Goal: Information Seeking & Learning: Learn about a topic

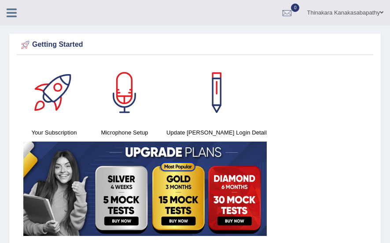
click at [362, 107] on div "Your Subscription Microphone Setup Update Pearson Login Detail" at bounding box center [195, 150] width 357 height 177
click at [362, 90] on div "Your Subscription Microphone Setup Update Pearson Login Detail" at bounding box center [195, 150] width 357 height 177
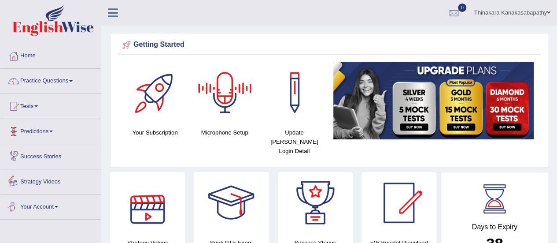
click at [53, 131] on span at bounding box center [51, 131] width 4 height 2
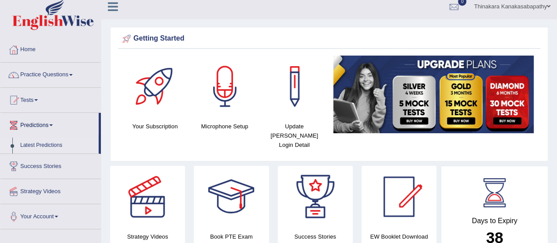
scroll to position [44, 0]
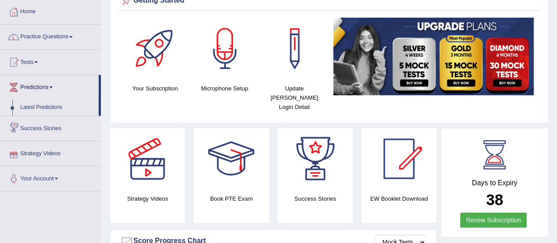
click at [61, 38] on link "Practice Questions" at bounding box center [50, 36] width 100 height 22
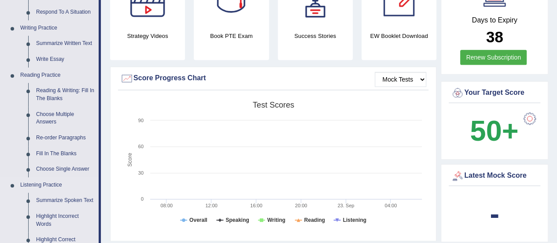
scroll to position [220, 0]
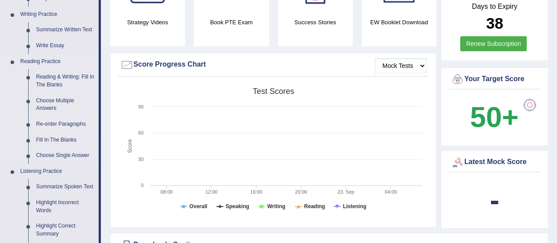
click at [74, 118] on link "Re-order Paragraphs" at bounding box center [65, 124] width 66 height 16
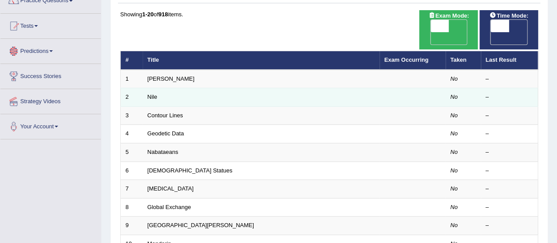
scroll to position [88, 0]
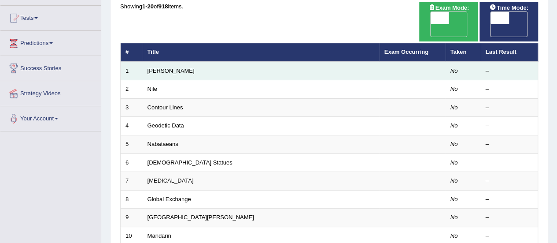
click at [198, 62] on td "[PERSON_NAME]" at bounding box center [261, 71] width 237 height 18
click at [381, 62] on td at bounding box center [412, 71] width 66 height 18
click at [163, 67] on link "King Louis" at bounding box center [170, 70] width 47 height 7
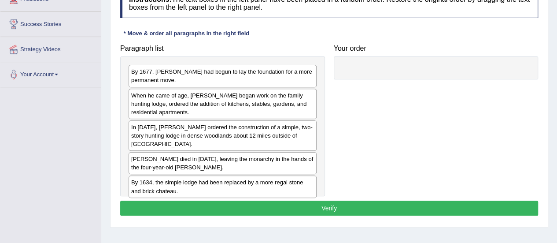
click at [228, 133] on div "In 1624, King Louis XIII ordered the construction of a simple, two-story huntin…" at bounding box center [223, 135] width 188 height 30
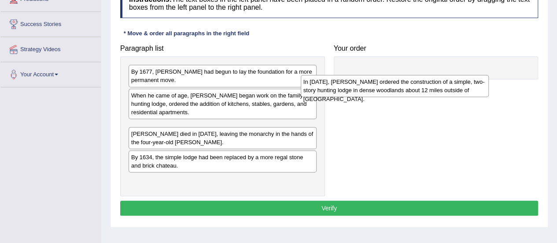
drag, startPoint x: 228, startPoint y: 133, endPoint x: 435, endPoint y: 87, distance: 212.3
click at [435, 87] on div "In 1624, King Louis XIII ordered the construction of a simple, two-story huntin…" at bounding box center [395, 86] width 188 height 22
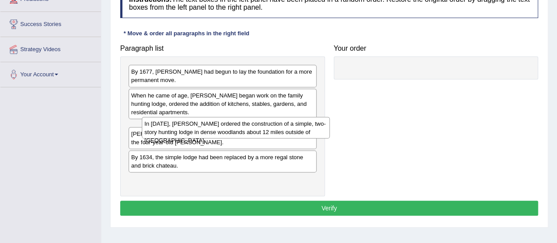
drag, startPoint x: 438, startPoint y: 79, endPoint x: 443, endPoint y: 72, distance: 7.9
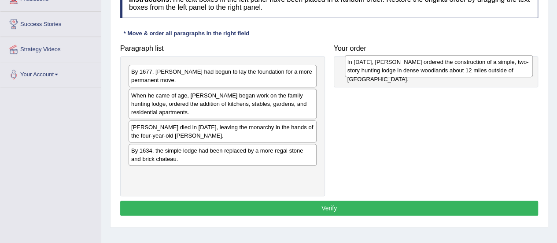
drag, startPoint x: 199, startPoint y: 128, endPoint x: 409, endPoint y: 68, distance: 218.8
click at [409, 68] on div "In 1624, King Louis XIII ordered the construction of a simple, two-story huntin…" at bounding box center [439, 66] width 188 height 22
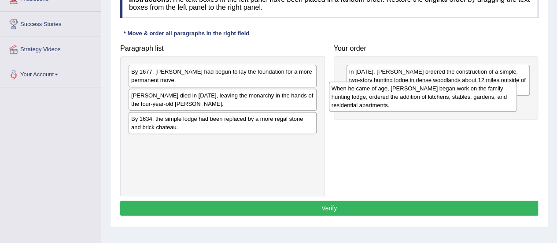
drag, startPoint x: 201, startPoint y: 102, endPoint x: 401, endPoint y: 95, distance: 200.4
click at [401, 95] on div "When he came of age, Louis began work on the family hunting lodge, ordered the …" at bounding box center [423, 96] width 188 height 30
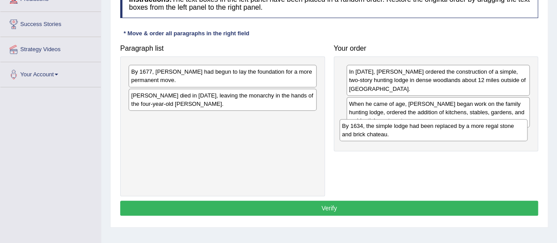
drag, startPoint x: 243, startPoint y: 119, endPoint x: 452, endPoint y: 125, distance: 208.3
click at [452, 125] on div "By 1634, the simple lodge had been replaced by a more regal stone and brick cha…" at bounding box center [433, 130] width 188 height 22
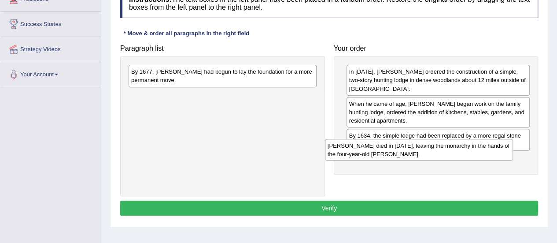
drag, startPoint x: 224, startPoint y: 99, endPoint x: 423, endPoint y: 149, distance: 205.5
click at [421, 150] on div "Louis XIII died in 1643, leaving the monarchy in the hands of the four-year-old…" at bounding box center [419, 150] width 188 height 22
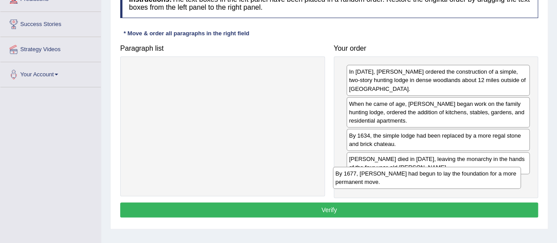
drag, startPoint x: 214, startPoint y: 76, endPoint x: 420, endPoint y: 180, distance: 230.9
click at [419, 179] on div "By 1677, Louis XIV had begun to lay the foundation for a more permanent move." at bounding box center [427, 177] width 188 height 22
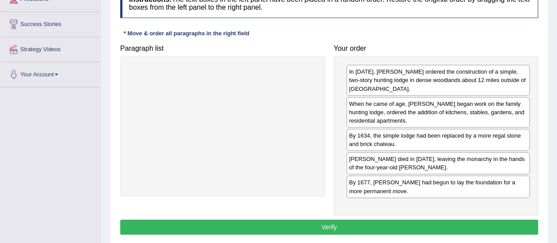
click at [336, 219] on button "Verify" at bounding box center [329, 226] width 418 height 15
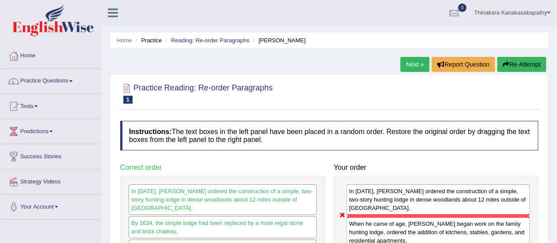
click at [421, 60] on link "Next »" at bounding box center [414, 64] width 29 height 15
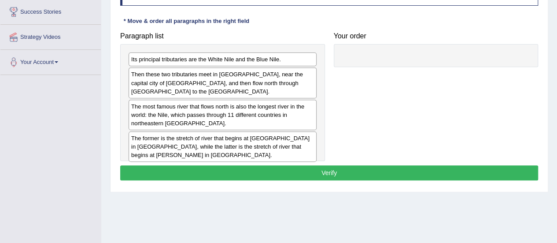
scroll to position [132, 0]
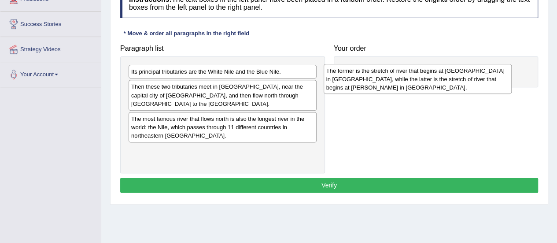
drag, startPoint x: 217, startPoint y: 147, endPoint x: 412, endPoint y: 86, distance: 203.8
click at [412, 77] on div "The former is the stretch of river that begins at Lake No in South Sudan, while…" at bounding box center [418, 79] width 188 height 30
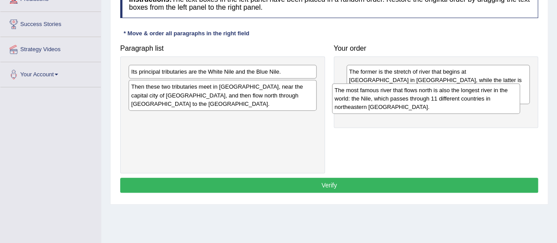
drag, startPoint x: 223, startPoint y: 119, endPoint x: 407, endPoint y: 106, distance: 184.5
click at [419, 101] on div "The most famous river that flows north is also the longest river in the world: …" at bounding box center [426, 98] width 188 height 30
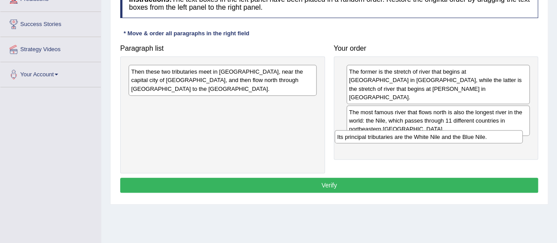
drag, startPoint x: 272, startPoint y: 74, endPoint x: 477, endPoint y: 140, distance: 214.8
click at [477, 140] on div "Its principal tributaries are the White Nile and the Blue Nile." at bounding box center [429, 136] width 188 height 13
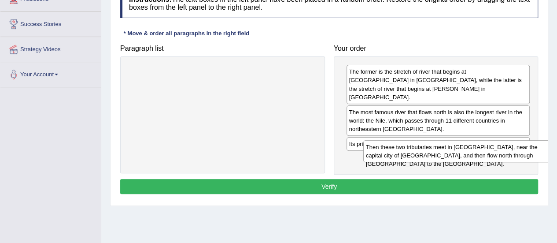
drag, startPoint x: 235, startPoint y: 74, endPoint x: 469, endPoint y: 149, distance: 245.4
click at [469, 149] on div "Then these two tributaries meet in Sudan, near the capital city of Khartoum, an…" at bounding box center [457, 151] width 188 height 22
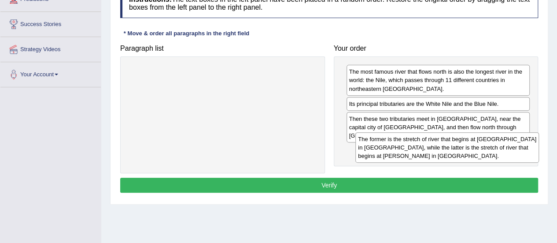
drag, startPoint x: 434, startPoint y: 78, endPoint x: 449, endPoint y: 140, distance: 64.2
click at [449, 140] on div "The former is the stretch of river that begins at Lake No in South Sudan, while…" at bounding box center [447, 147] width 184 height 30
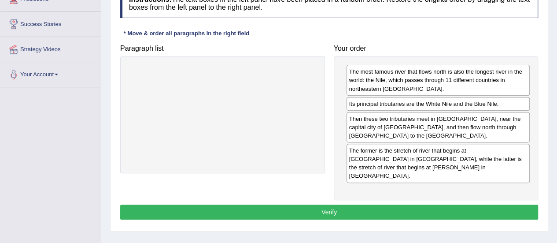
click at [342, 204] on button "Verify" at bounding box center [329, 211] width 418 height 15
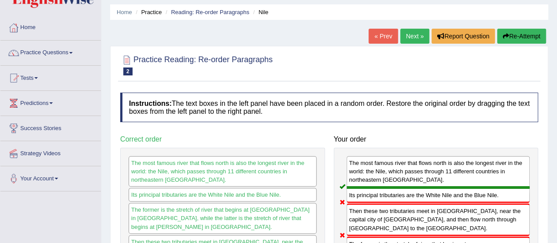
scroll to position [0, 0]
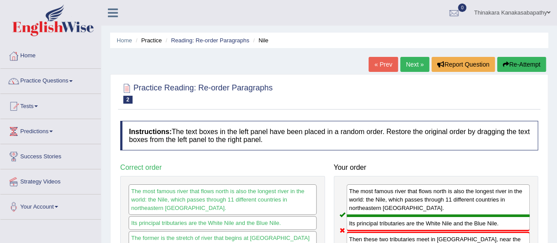
click at [408, 67] on link "Next »" at bounding box center [414, 64] width 29 height 15
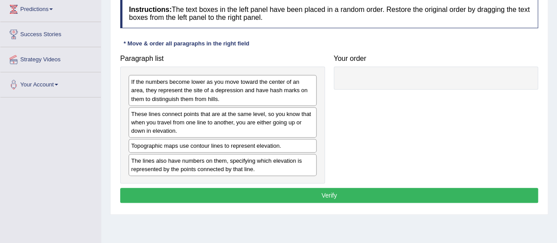
scroll to position [132, 0]
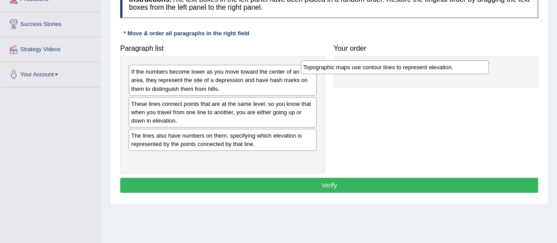
drag, startPoint x: 258, startPoint y: 133, endPoint x: 433, endPoint y: 69, distance: 186.9
click at [430, 66] on div "Topographic maps use contour lines to represent elevation." at bounding box center [395, 66] width 188 height 13
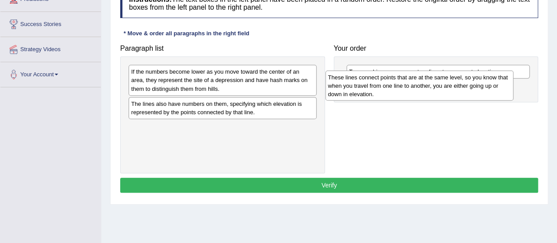
drag, startPoint x: 205, startPoint y: 111, endPoint x: 401, endPoint y: 86, distance: 198.0
click at [400, 86] on div "These lines connect points that are at the same level, so you know that when yo…" at bounding box center [419, 85] width 188 height 30
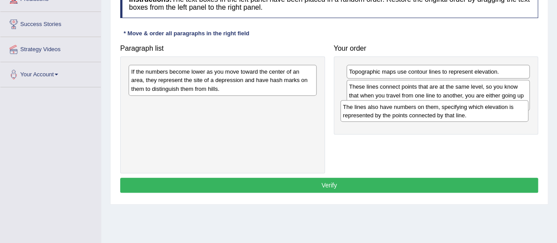
drag, startPoint x: 236, startPoint y: 107, endPoint x: 450, endPoint y: 110, distance: 213.5
click at [449, 110] on div "The lines also have numbers on them, specifying which elevation is represented …" at bounding box center [434, 111] width 188 height 22
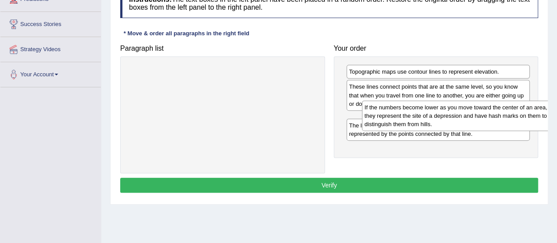
drag, startPoint x: 227, startPoint y: 76, endPoint x: 450, endPoint y: 111, distance: 225.9
click at [450, 111] on div "If the numbers become lower as you move toward the center of an area, they repr…" at bounding box center [456, 115] width 188 height 30
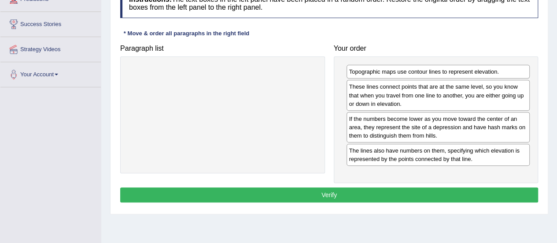
click at [325, 191] on button "Verify" at bounding box center [329, 194] width 418 height 15
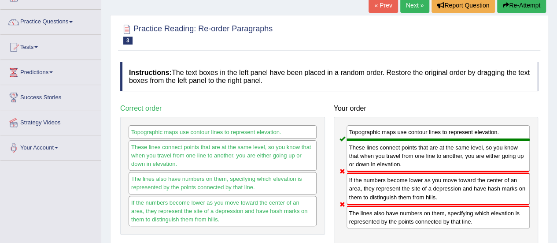
scroll to position [0, 0]
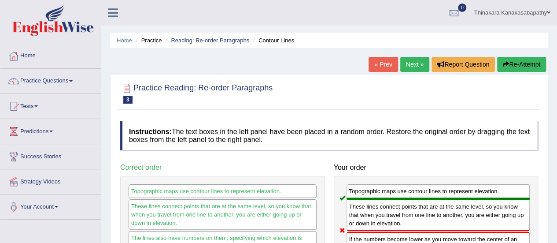
click at [421, 68] on link "Next »" at bounding box center [414, 64] width 29 height 15
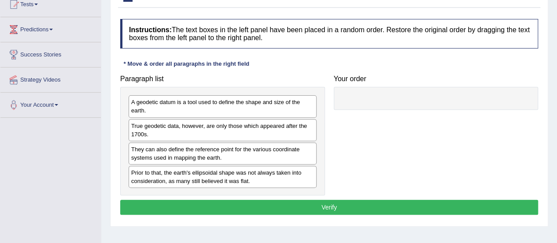
scroll to position [88, 0]
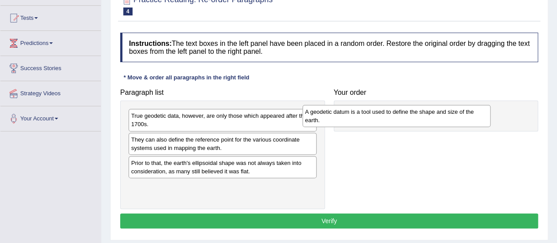
drag, startPoint x: 236, startPoint y: 119, endPoint x: 411, endPoint y: 114, distance: 174.8
click at [411, 114] on div "A geodetic datum is a tool used to define the shape and size of the earth." at bounding box center [396, 116] width 188 height 22
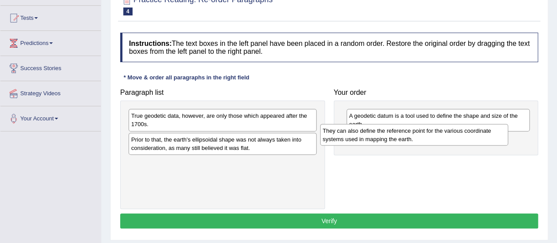
drag, startPoint x: 203, startPoint y: 144, endPoint x: 402, endPoint y: 141, distance: 199.4
click at [396, 136] on div "They can also define the reference point for the various coordinate systems use…" at bounding box center [414, 135] width 188 height 22
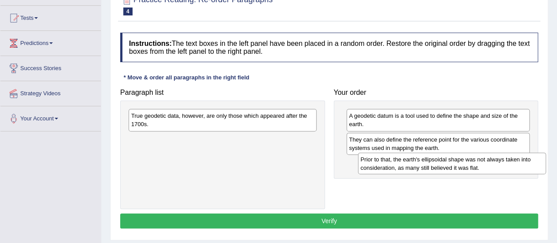
drag, startPoint x: 240, startPoint y: 146, endPoint x: 469, endPoint y: 166, distance: 230.2
click at [469, 166] on div "Prior to that, the earth's ellipsoidal shape was not always taken into consider…" at bounding box center [452, 163] width 188 height 22
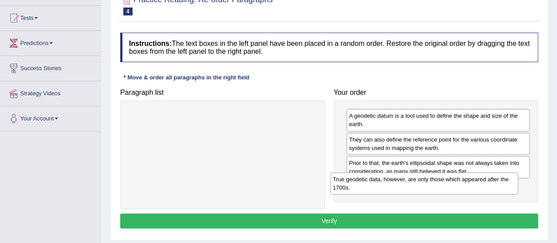
drag, startPoint x: 254, startPoint y: 121, endPoint x: 457, endPoint y: 184, distance: 212.6
click at [457, 184] on div "True geodetic data, however, are only those which appeared after the 1700s." at bounding box center [424, 183] width 188 height 22
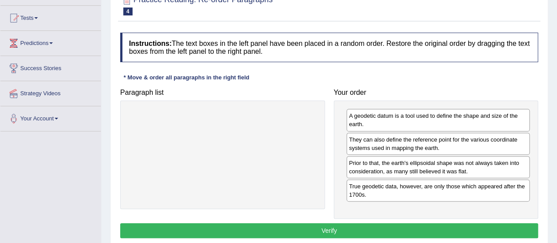
click at [313, 228] on button "Verify" at bounding box center [329, 230] width 418 height 15
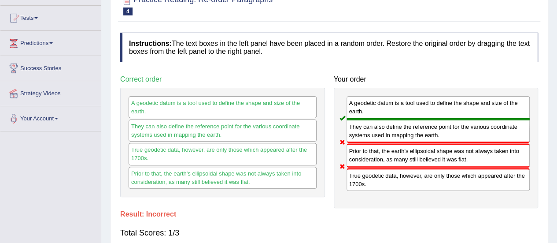
scroll to position [0, 0]
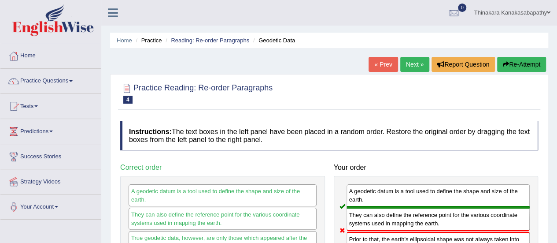
click at [412, 61] on link "Next »" at bounding box center [414, 64] width 29 height 15
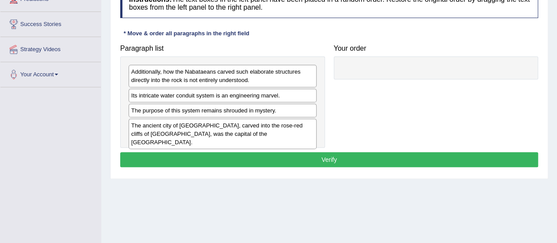
scroll to position [88, 0]
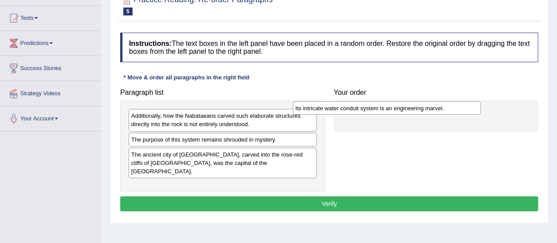
drag, startPoint x: 242, startPoint y: 138, endPoint x: 406, endPoint y: 107, distance: 167.1
click at [406, 107] on div "Its intricate water conduit system is an engineering marvel." at bounding box center [387, 107] width 188 height 13
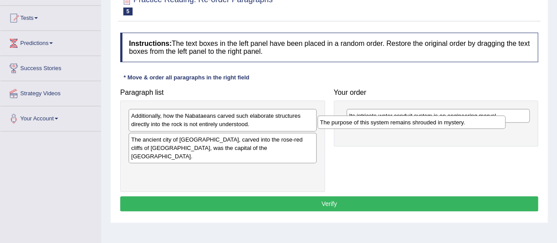
drag, startPoint x: 270, startPoint y: 140, endPoint x: 451, endPoint y: 127, distance: 181.4
click at [453, 124] on div "The purpose of this system remains shrouded in mystery." at bounding box center [411, 121] width 188 height 13
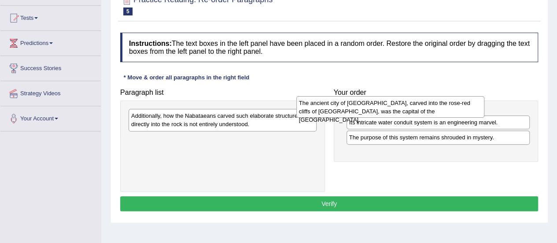
drag, startPoint x: 221, startPoint y: 150, endPoint x: 392, endPoint y: 114, distance: 174.0
click at [392, 114] on div "The ancient city of Petra, carved into the rose-red cliffs of Jordan, was the c…" at bounding box center [390, 107] width 188 height 22
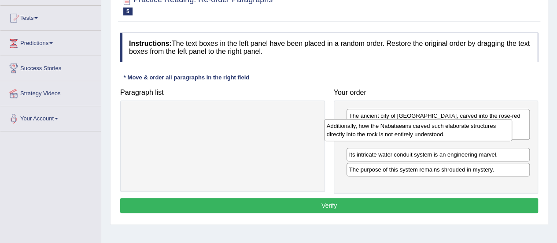
drag, startPoint x: 239, startPoint y: 121, endPoint x: 438, endPoint y: 130, distance: 199.2
click at [438, 130] on div "Additionally, how the Nabataeans carved such elaborate structures directly into…" at bounding box center [418, 130] width 188 height 22
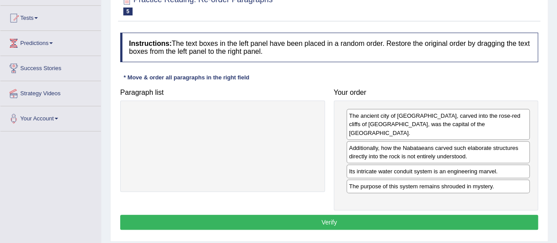
click at [341, 214] on button "Verify" at bounding box center [329, 221] width 418 height 15
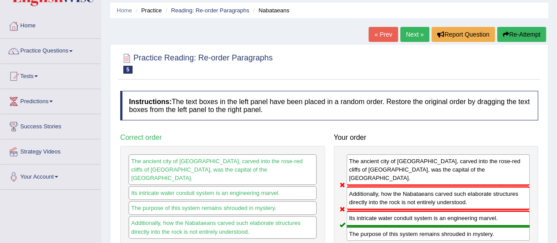
scroll to position [0, 0]
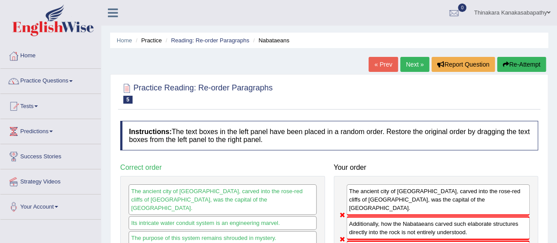
click at [417, 64] on link "Next »" at bounding box center [414, 64] width 29 height 15
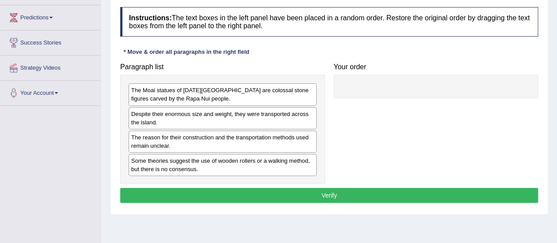
scroll to position [132, 0]
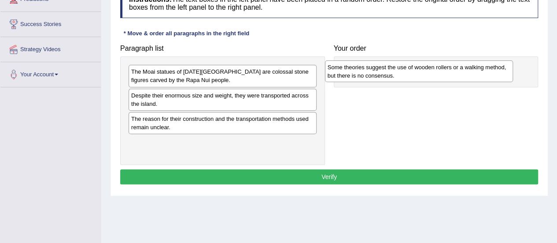
drag, startPoint x: 247, startPoint y: 145, endPoint x: 444, endPoint y: 71, distance: 209.8
click at [444, 71] on div "Some theories suggest the use of wooden rollers or a walking method, but there …" at bounding box center [419, 71] width 188 height 22
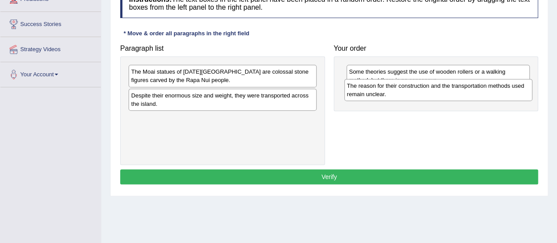
drag, startPoint x: 234, startPoint y: 124, endPoint x: 450, endPoint y: 92, distance: 218.1
click at [450, 92] on div "The reason for their construction and the transportation methods used remain un…" at bounding box center [438, 90] width 188 height 22
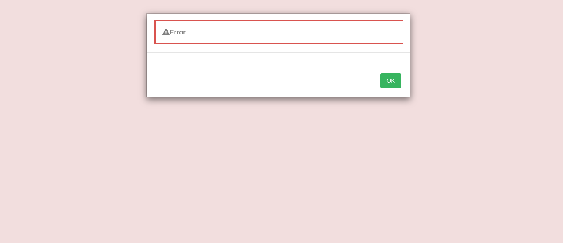
click at [392, 80] on button "OK" at bounding box center [391, 80] width 20 height 15
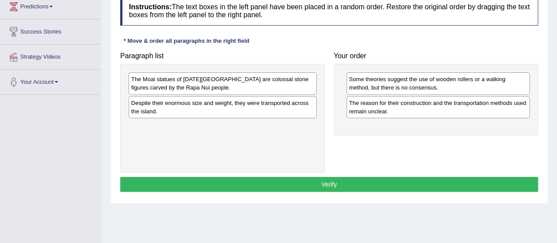
scroll to position [133, 0]
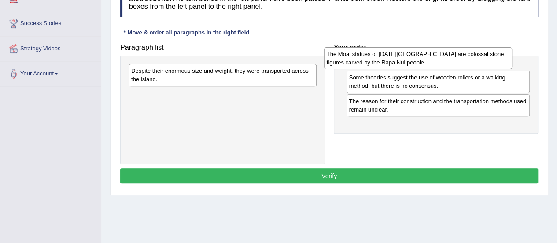
drag, startPoint x: 264, startPoint y: 81, endPoint x: 463, endPoint y: 68, distance: 199.4
click at [463, 68] on div "The Moai statues of [DATE][GEOGRAPHIC_DATA] are colossal stone figures carved b…" at bounding box center [418, 58] width 188 height 22
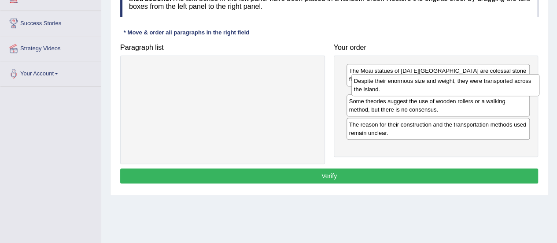
drag, startPoint x: 213, startPoint y: 72, endPoint x: 436, endPoint y: 82, distance: 222.5
click at [436, 82] on div "Despite their enormous size and weight, they were transported across the island." at bounding box center [445, 85] width 188 height 22
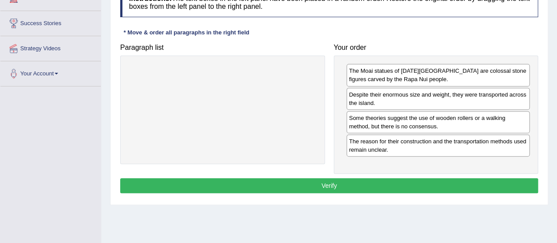
click at [349, 182] on button "Verify" at bounding box center [329, 185] width 418 height 15
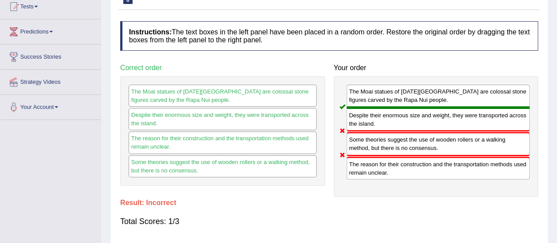
scroll to position [0, 0]
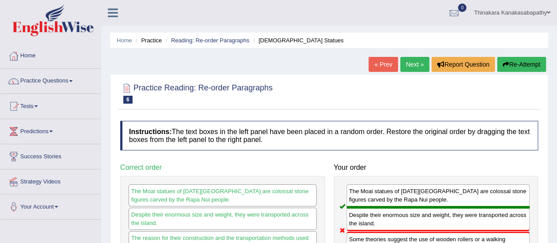
click at [412, 63] on link "Next »" at bounding box center [414, 64] width 29 height 15
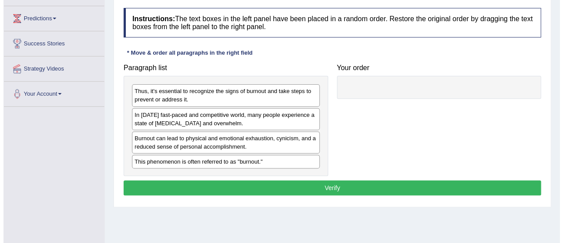
scroll to position [132, 0]
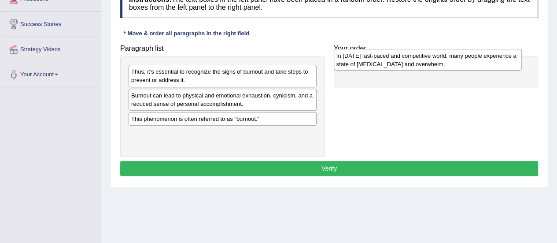
drag, startPoint x: 196, startPoint y: 96, endPoint x: 403, endPoint y: 59, distance: 209.6
click at [403, 59] on div "In [DATE] fast-paced and competitive world, many people experience a state of […" at bounding box center [428, 60] width 188 height 22
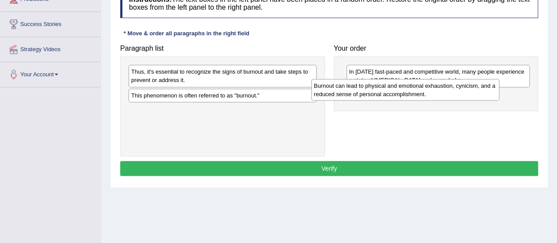
drag, startPoint x: 239, startPoint y: 101, endPoint x: 422, endPoint y: 92, distance: 182.9
click at [422, 92] on div "Burnout can lead to physical and emotional exhaustion, cynicism, and a reduced …" at bounding box center [405, 90] width 188 height 22
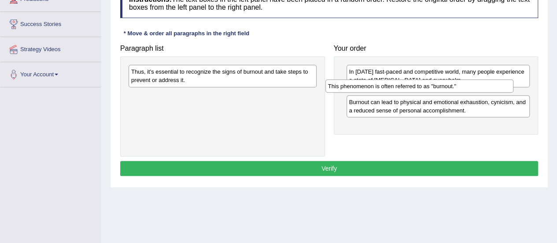
drag, startPoint x: 237, startPoint y: 93, endPoint x: 435, endPoint y: 87, distance: 198.2
click at [434, 86] on div "This phenomenon is often referred to as "burnout."" at bounding box center [419, 85] width 188 height 13
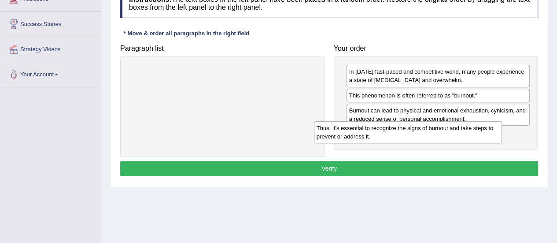
drag, startPoint x: 204, startPoint y: 74, endPoint x: 407, endPoint y: 131, distance: 210.6
click at [407, 130] on div "Thus, it's essential to recognize the signs of burnout and take steps to preven…" at bounding box center [408, 132] width 188 height 22
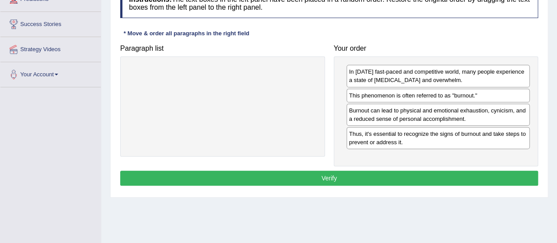
click at [343, 170] on button "Verify" at bounding box center [329, 177] width 418 height 15
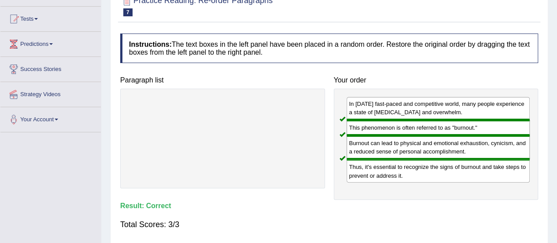
scroll to position [44, 0]
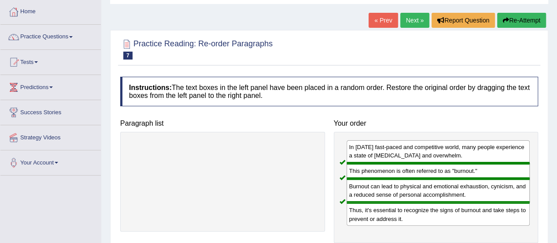
click at [408, 18] on link "Next »" at bounding box center [414, 20] width 29 height 15
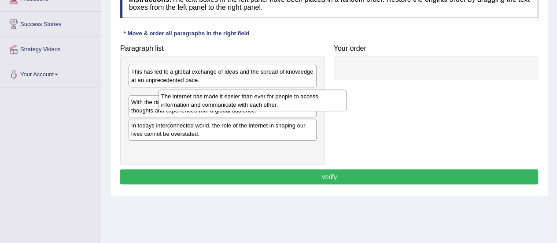
drag, startPoint x: 221, startPoint y: 100, endPoint x: 250, endPoint y: 99, distance: 29.1
click at [251, 100] on div "The internet has made it easier than ever for people to access information and …" at bounding box center [252, 100] width 188 height 22
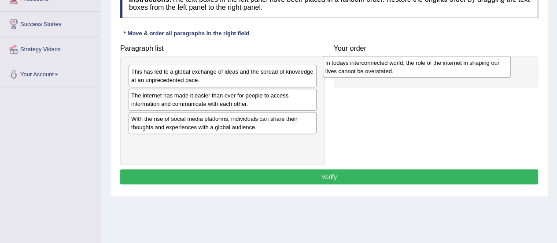
drag, startPoint x: 252, startPoint y: 147, endPoint x: 454, endPoint y: 72, distance: 215.3
click at [454, 72] on div "In todays interconnected world, the role of the internet in shaping our lives c…" at bounding box center [417, 67] width 188 height 22
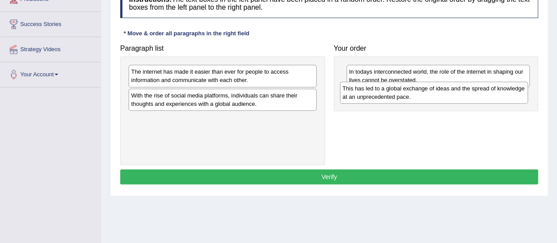
drag, startPoint x: 225, startPoint y: 76, endPoint x: 437, endPoint y: 92, distance: 211.8
click at [437, 92] on div "This has led to a global exchange of ideas and the spread of knowledge at an un…" at bounding box center [434, 92] width 188 height 22
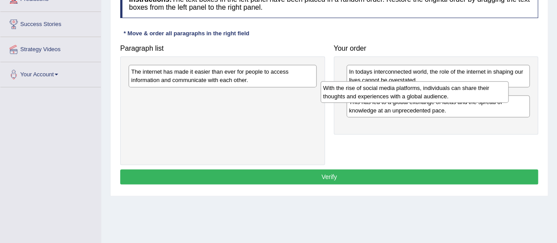
drag, startPoint x: 259, startPoint y: 103, endPoint x: 452, endPoint y: 105, distance: 192.8
click at [452, 97] on div "With the rise of social media platforms, individuals can share their thoughts a…" at bounding box center [414, 92] width 188 height 22
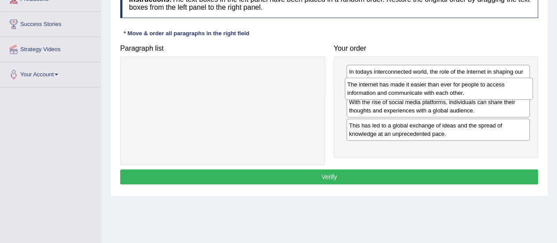
drag, startPoint x: 243, startPoint y: 80, endPoint x: 460, endPoint y: 94, distance: 216.6
click at [460, 92] on div "The internet has made it easier than ever for people to access information and …" at bounding box center [439, 88] width 188 height 22
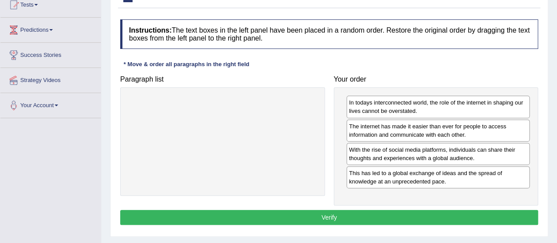
scroll to position [88, 0]
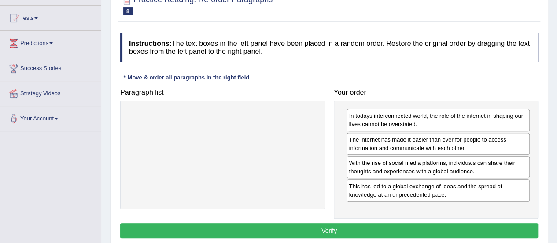
click at [327, 225] on button "Verify" at bounding box center [329, 230] width 418 height 15
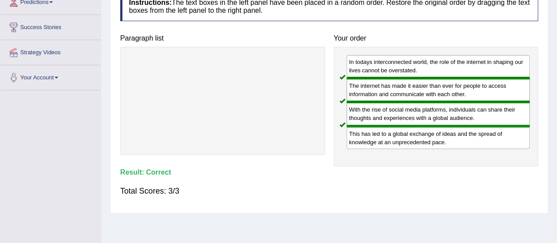
scroll to position [0, 0]
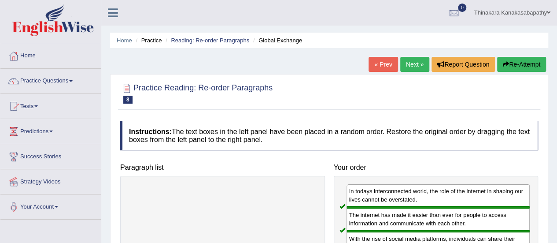
click at [412, 60] on link "Next »" at bounding box center [414, 64] width 29 height 15
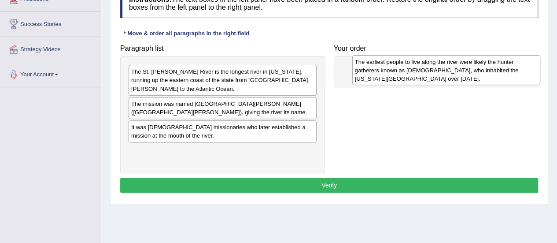
drag, startPoint x: 231, startPoint y: 106, endPoint x: 449, endPoint y: 70, distance: 221.7
click at [449, 70] on div "The earliest people to live along the river were likely the hunter gatherers kn…" at bounding box center [446, 70] width 188 height 30
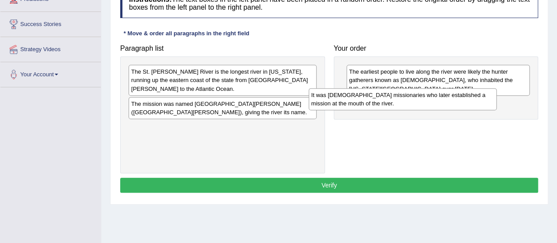
drag, startPoint x: 239, startPoint y: 121, endPoint x: 408, endPoint y: 101, distance: 170.7
click at [408, 101] on div "It was Spanish missionaries who later established a mission at the mouth of the…" at bounding box center [403, 99] width 188 height 22
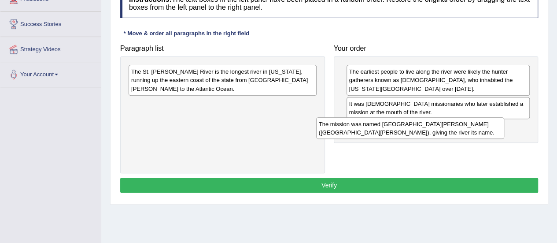
drag, startPoint x: 234, startPoint y: 105, endPoint x: 401, endPoint y: 127, distance: 168.7
click at [401, 127] on div "The mission was named San Juan del Puerto (St. John of the Harbor), giving the …" at bounding box center [410, 128] width 188 height 22
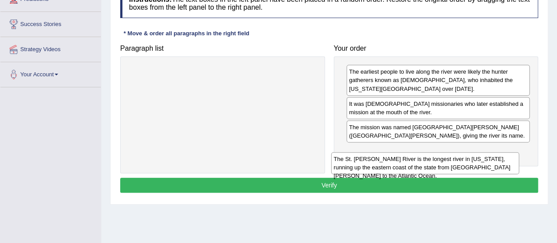
drag, startPoint x: 250, startPoint y: 71, endPoint x: 456, endPoint y: 157, distance: 223.2
click at [456, 157] on div "The St. Johns River is the longest river in Florida, running up the eastern coa…" at bounding box center [425, 163] width 188 height 22
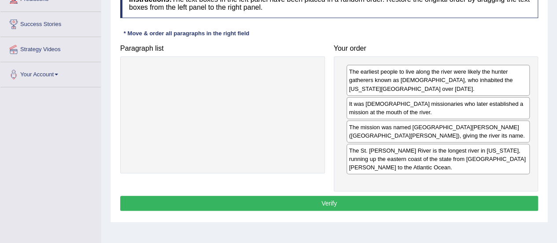
click at [326, 183] on div "Instructions: The text boxes in the left panel have been placed in a random ord…" at bounding box center [329, 100] width 422 height 233
click at [325, 195] on button "Verify" at bounding box center [329, 202] width 418 height 15
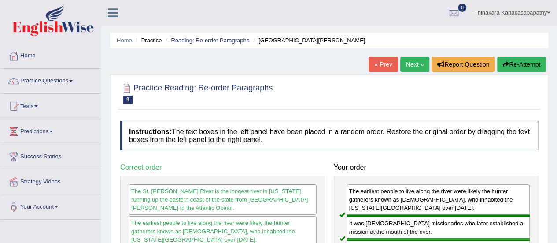
click at [412, 59] on link "Next »" at bounding box center [414, 64] width 29 height 15
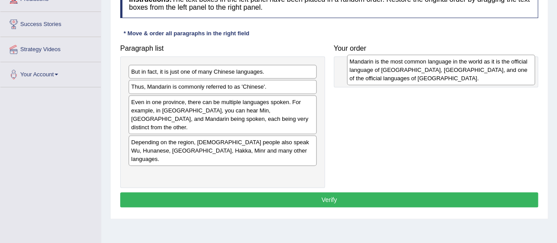
drag, startPoint x: 250, startPoint y: 160, endPoint x: 444, endPoint y: 71, distance: 213.7
click at [444, 71] on div "Mandarin is the most common language in the world as it is the official languag…" at bounding box center [441, 70] width 188 height 30
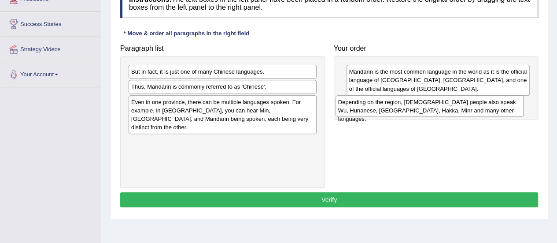
drag, startPoint x: 231, startPoint y: 139, endPoint x: 438, endPoint y: 108, distance: 209.2
click at [438, 108] on div "Depending on the region, Chinese people also speak Wu, Hunanese, Jiangxinese, H…" at bounding box center [429, 106] width 188 height 22
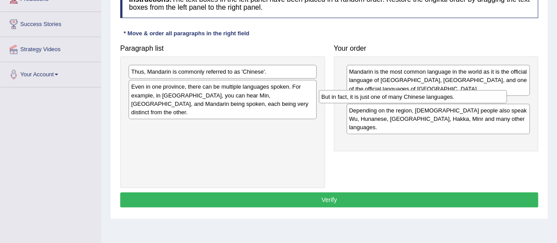
drag, startPoint x: 252, startPoint y: 72, endPoint x: 450, endPoint y: 96, distance: 199.6
click at [450, 96] on div "But in fact, it is just one of many Chinese languages." at bounding box center [413, 96] width 188 height 13
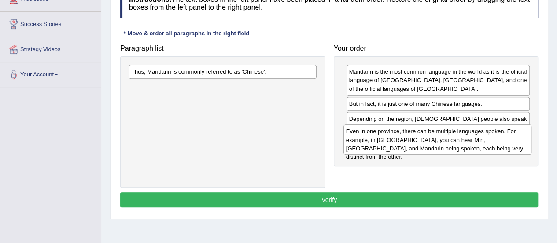
drag, startPoint x: 249, startPoint y: 93, endPoint x: 464, endPoint y: 138, distance: 219.4
click at [464, 138] on div "Even in one province, there can be multiple languages spoken. For example, in F…" at bounding box center [437, 139] width 188 height 30
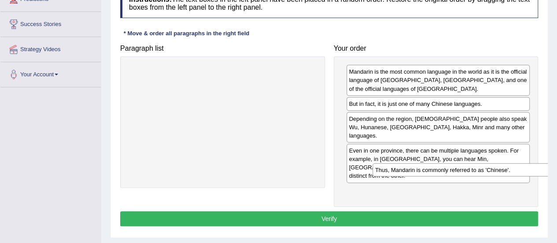
drag, startPoint x: 228, startPoint y: 73, endPoint x: 468, endPoint y: 170, distance: 259.4
click at [472, 170] on div "Thus, Mandarin is commonly referred to as 'Chinese'." at bounding box center [466, 169] width 188 height 13
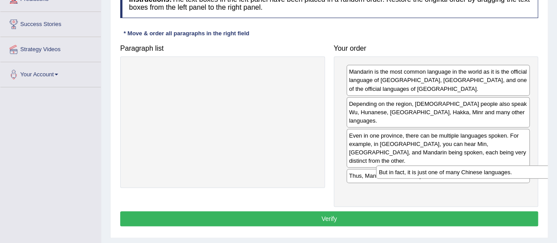
drag, startPoint x: 442, startPoint y: 101, endPoint x: 473, endPoint y: 168, distance: 74.1
click at [473, 168] on div "But in fact, it is just one of many Chinese languages." at bounding box center [468, 171] width 184 height 13
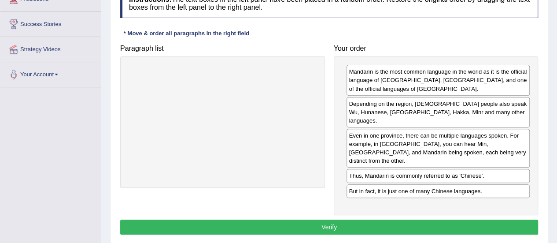
click at [319, 219] on button "Verify" at bounding box center [329, 226] width 418 height 15
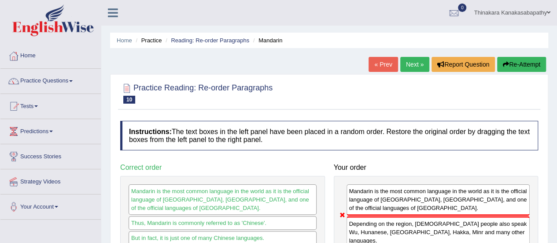
scroll to position [44, 0]
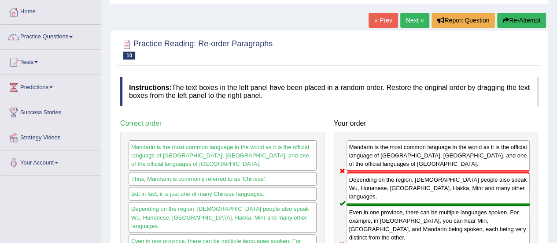
click at [509, 85] on h4 "Instructions: The text boxes in the left panel have been placed in a random ord…" at bounding box center [329, 91] width 418 height 29
click at [40, 40] on link "Practice Questions" at bounding box center [50, 36] width 100 height 22
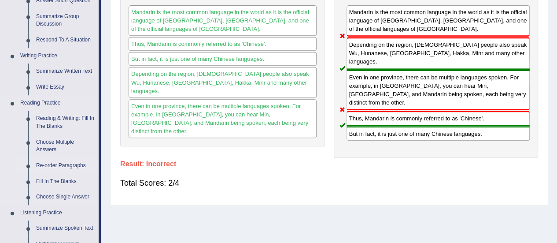
scroll to position [264, 0]
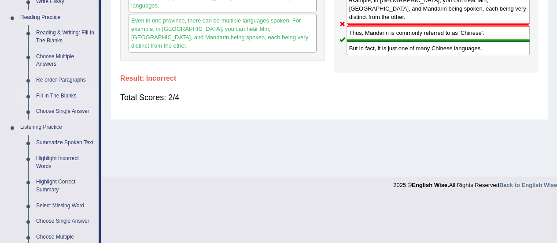
click at [64, 93] on link "Fill In The Blanks" at bounding box center [65, 96] width 66 height 16
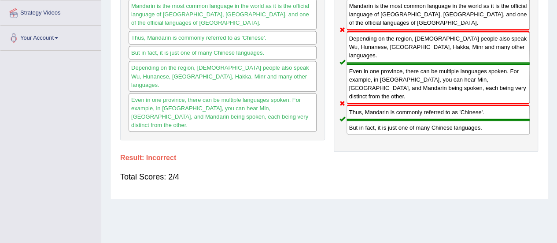
scroll to position [219, 0]
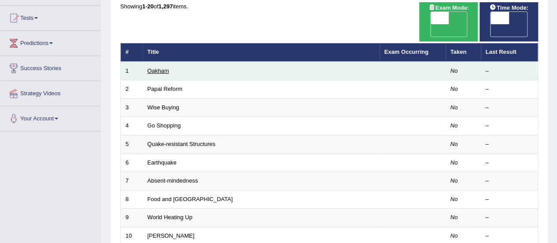
click at [162, 67] on link "Oakham" at bounding box center [158, 70] width 22 height 7
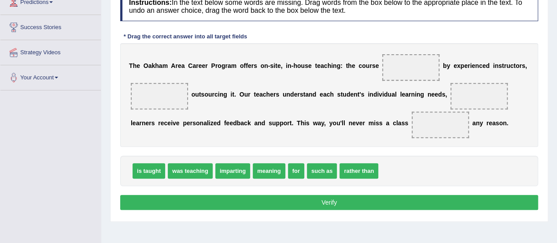
scroll to position [132, 0]
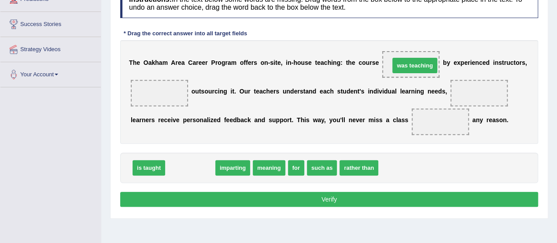
drag, startPoint x: 183, startPoint y: 165, endPoint x: 407, endPoint y: 63, distance: 246.6
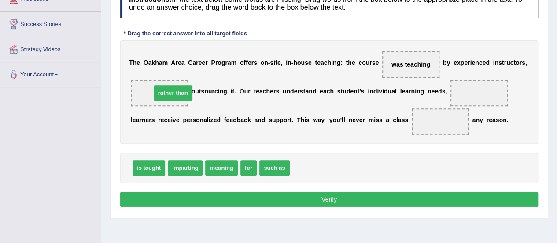
drag, startPoint x: 305, startPoint y: 168, endPoint x: 166, endPoint y: 92, distance: 158.4
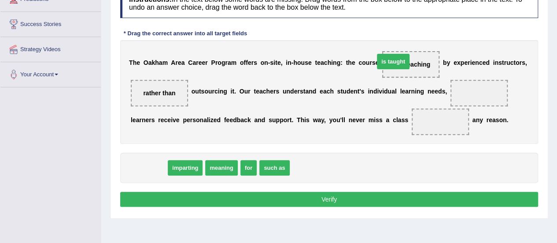
drag, startPoint x: 150, startPoint y: 165, endPoint x: 390, endPoint y: 62, distance: 261.1
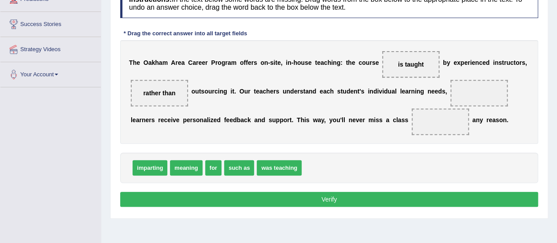
click at [278, 169] on span "was teaching" at bounding box center [279, 167] width 45 height 15
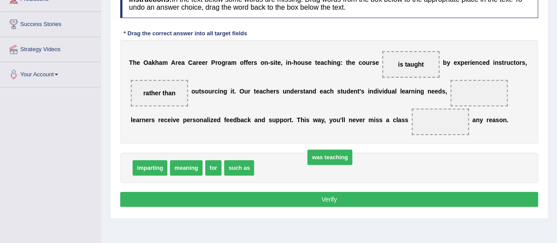
drag, startPoint x: 278, startPoint y: 170, endPoint x: 323, endPoint y: 166, distance: 45.1
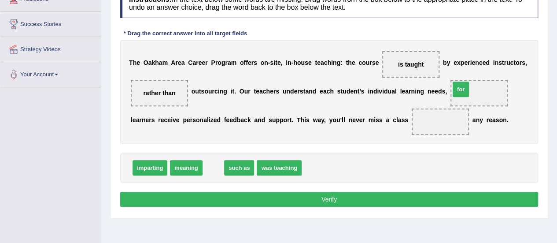
drag, startPoint x: 203, startPoint y: 170, endPoint x: 451, endPoint y: 92, distance: 259.5
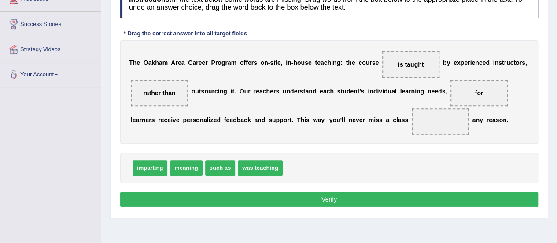
drag, startPoint x: 464, startPoint y: 92, endPoint x: 408, endPoint y: 118, distance: 61.4
click at [408, 118] on div "T h e O [PERSON_NAME] C a r e e r P r o g r a m o f f e r s o n - s i t e , i n…" at bounding box center [329, 91] width 418 height 103
drag, startPoint x: 449, startPoint y: 93, endPoint x: 384, endPoint y: 129, distance: 74.3
click at [384, 129] on div "T h e O a k h a m A r e a C a r e e r P r o g r a m o f f e r s o n - s i t e ,…" at bounding box center [329, 91] width 418 height 103
click at [468, 91] on span "for" at bounding box center [478, 93] width 57 height 26
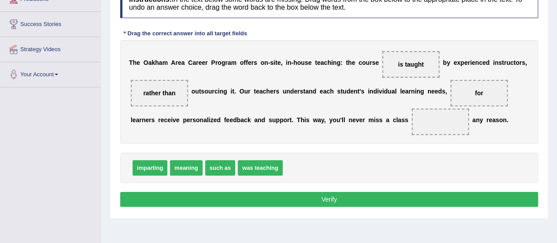
click at [464, 95] on span "for" at bounding box center [478, 93] width 57 height 26
click at [471, 92] on span "for" at bounding box center [479, 93] width 17 height 16
drag, startPoint x: 462, startPoint y: 92, endPoint x: 432, endPoint y: 106, distance: 32.9
click at [432, 106] on div "T h e O a k h a m A r e a C a r e e r P r o g r a m o f f e r s o n - s i t e ,…" at bounding box center [329, 91] width 418 height 103
drag, startPoint x: 458, startPoint y: 91, endPoint x: 420, endPoint y: 107, distance: 41.2
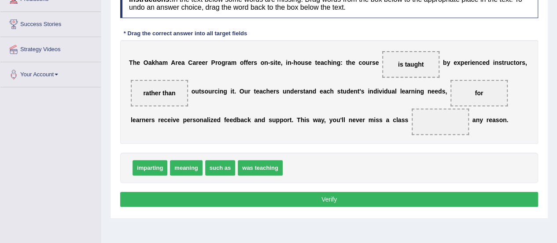
click at [409, 115] on div "T h e O a k h a m A r e a C a r e e r P r o g r a m o f f e r s o n - s i t e ,…" at bounding box center [329, 91] width 418 height 103
drag, startPoint x: 456, startPoint y: 91, endPoint x: 406, endPoint y: 119, distance: 57.5
drag, startPoint x: 223, startPoint y: 167, endPoint x: 445, endPoint y: 90, distance: 235.7
click at [351, 199] on button "Verify" at bounding box center [329, 198] width 418 height 15
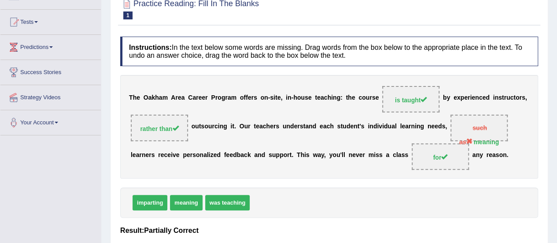
scroll to position [0, 0]
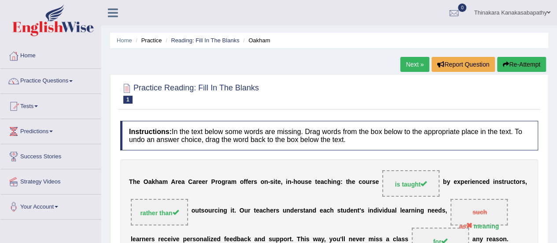
click at [409, 64] on link "Next »" at bounding box center [414, 64] width 29 height 15
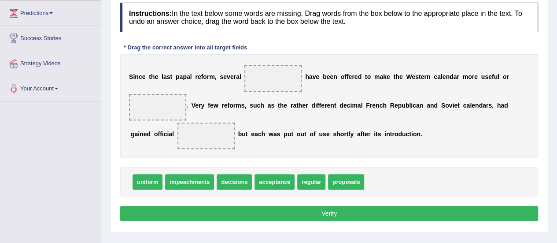
scroll to position [132, 0]
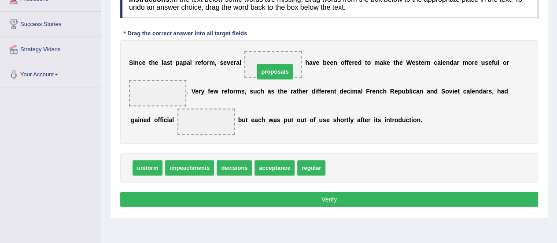
drag, startPoint x: 335, startPoint y: 161, endPoint x: 270, endPoint y: 68, distance: 113.1
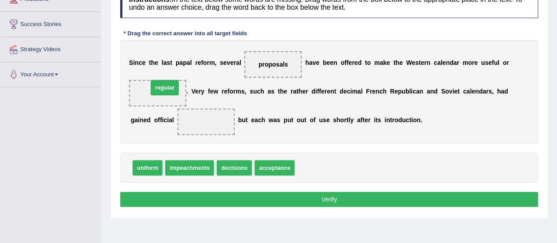
drag, startPoint x: 309, startPoint y: 161, endPoint x: 166, endPoint y: 82, distance: 163.5
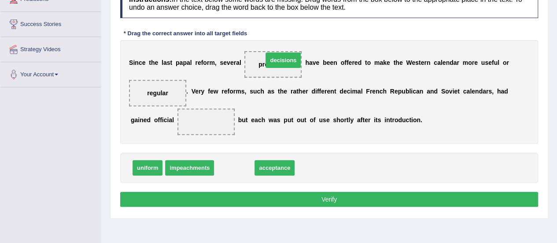
drag, startPoint x: 232, startPoint y: 160, endPoint x: 278, endPoint y: 57, distance: 112.5
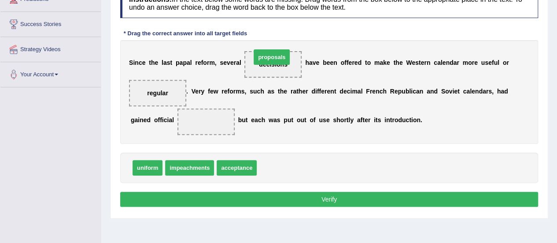
drag, startPoint x: 271, startPoint y: 166, endPoint x: 265, endPoint y: 55, distance: 110.6
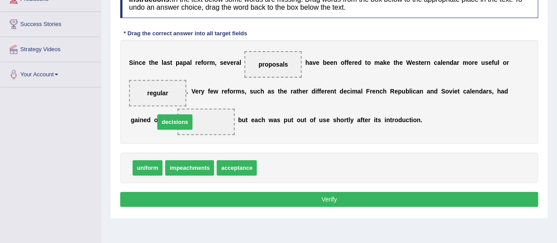
drag, startPoint x: 274, startPoint y: 163, endPoint x: 171, endPoint y: 118, distance: 112.0
click at [279, 196] on button "Verify" at bounding box center [329, 198] width 418 height 15
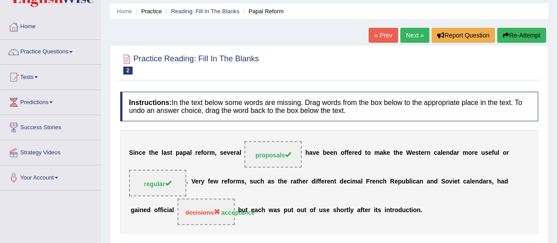
scroll to position [0, 0]
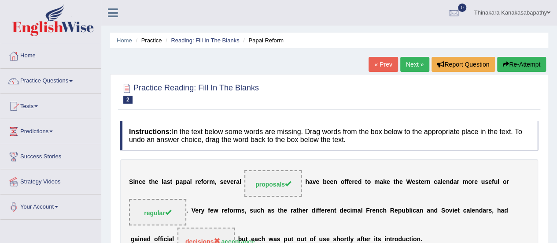
click at [402, 66] on link "Next »" at bounding box center [414, 64] width 29 height 15
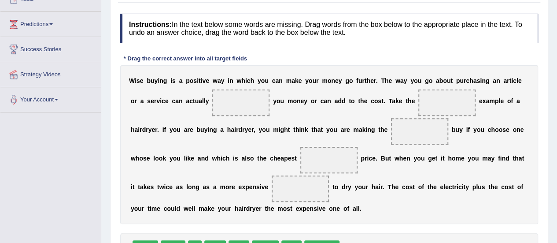
scroll to position [132, 0]
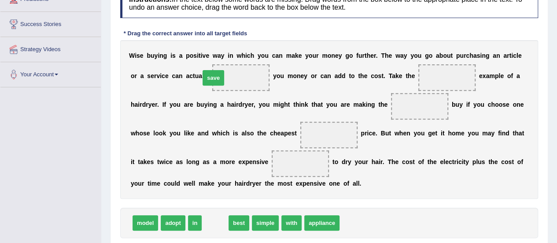
drag, startPoint x: 213, startPoint y: 221, endPoint x: 213, endPoint y: 74, distance: 147.0
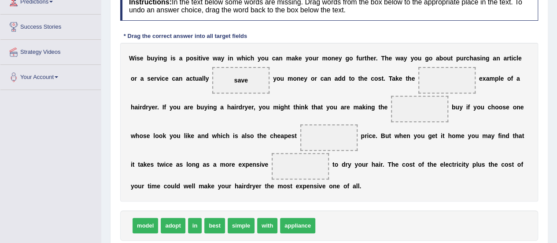
scroll to position [176, 0]
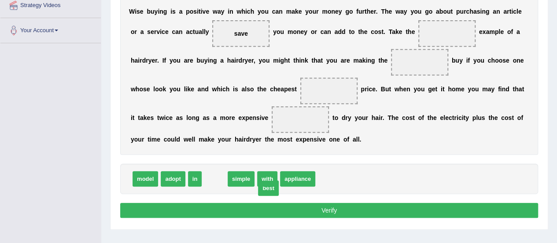
drag, startPoint x: 210, startPoint y: 178, endPoint x: 207, endPoint y: 197, distance: 18.6
drag, startPoint x: 207, startPoint y: 196, endPoint x: 208, endPoint y: 188, distance: 7.6
click at [207, 195] on div "Instructions: In the text below some words are missing. Drag words from the box…" at bounding box center [329, 82] width 422 height 284
drag, startPoint x: 210, startPoint y: 179, endPoint x: 409, endPoint y: 36, distance: 245.3
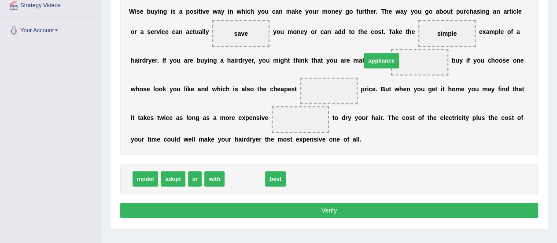
drag, startPoint x: 250, startPoint y: 177, endPoint x: 387, endPoint y: 59, distance: 180.4
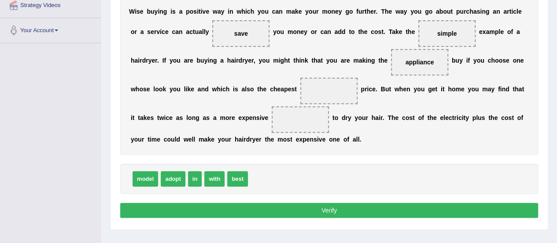
click at [147, 179] on span "model" at bounding box center [145, 178] width 26 height 15
drag, startPoint x: 147, startPoint y: 179, endPoint x: 367, endPoint y: 66, distance: 247.5
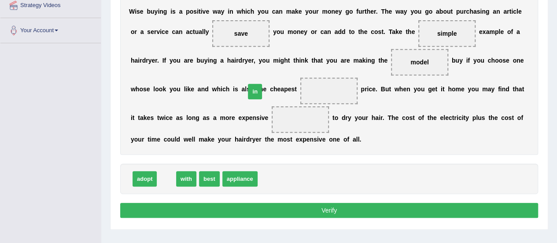
drag, startPoint x: 167, startPoint y: 175, endPoint x: 256, endPoint y: 88, distance: 124.2
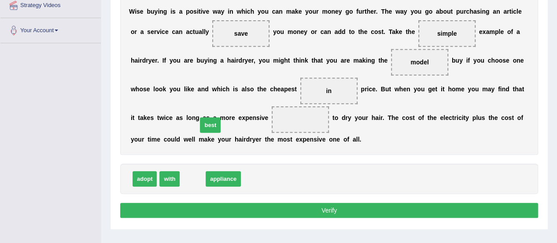
drag, startPoint x: 191, startPoint y: 179, endPoint x: 212, endPoint y: 118, distance: 64.9
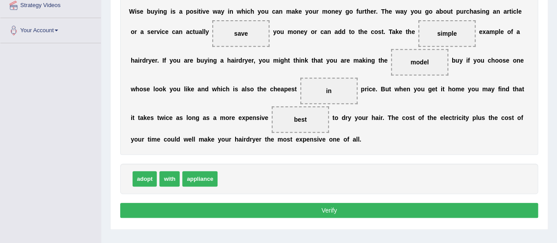
click at [346, 204] on button "Verify" at bounding box center [329, 209] width 418 height 15
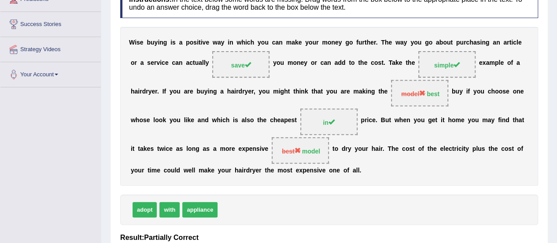
scroll to position [0, 0]
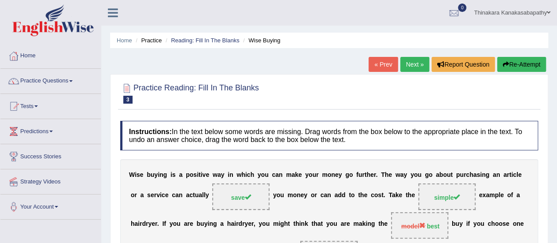
click at [415, 64] on link "Next »" at bounding box center [414, 64] width 29 height 15
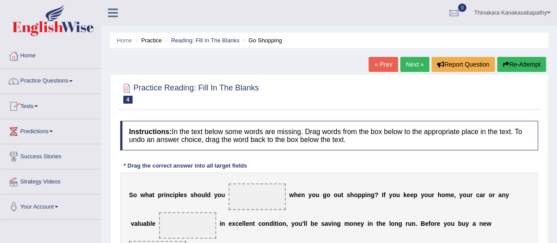
click at [69, 80] on link "Practice Questions" at bounding box center [50, 80] width 100 height 22
click at [69, 80] on link "Practice Questions" at bounding box center [49, 80] width 98 height 22
click at [69, 83] on link "Practice Questions" at bounding box center [50, 80] width 100 height 22
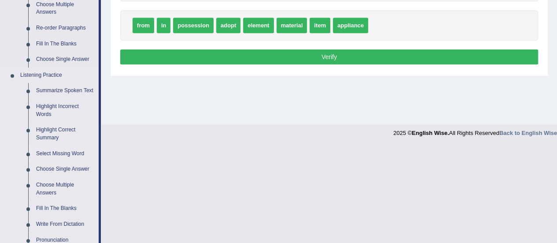
scroll to position [308, 0]
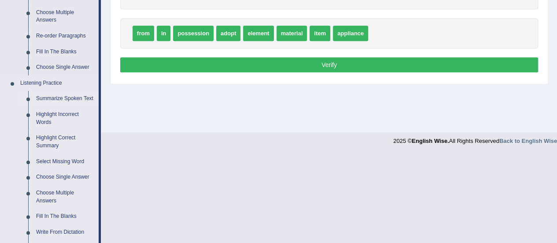
click at [78, 96] on link "Summarize Spoken Text" at bounding box center [65, 99] width 66 height 16
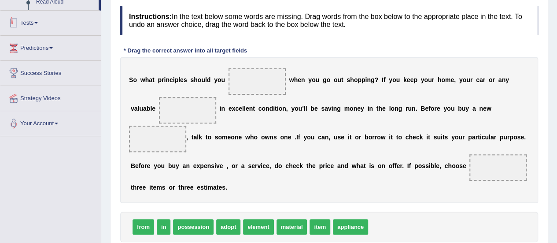
scroll to position [142, 0]
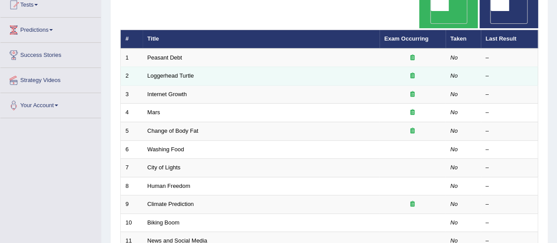
scroll to position [88, 0]
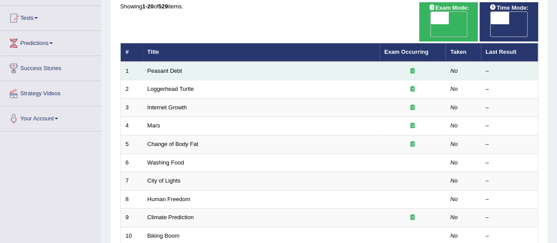
click at [172, 62] on td "Peasant Debt" at bounding box center [261, 71] width 237 height 18
click at [170, 67] on link "Peasant Debt" at bounding box center [164, 70] width 35 height 7
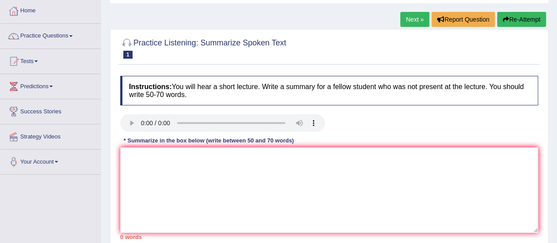
scroll to position [88, 0]
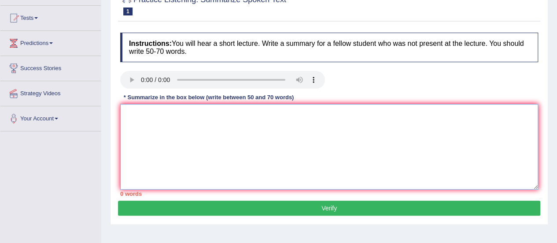
click at [205, 114] on textarea at bounding box center [329, 146] width 418 height 85
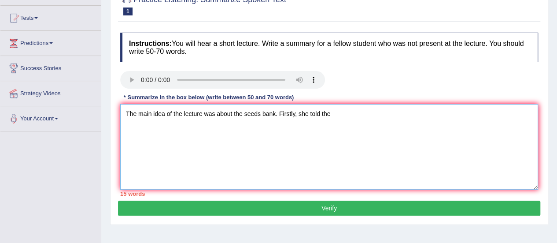
click at [246, 115] on textarea "The main idea of the lecture was about the seeds bank. Firstly, she told the" at bounding box center [329, 146] width 418 height 85
click at [276, 115] on textarea "The main idea of the lecture was about the seeds bank. Firstly, she told the" at bounding box center [329, 146] width 418 height 85
click at [273, 116] on textarea "The main idea of the lecture was about the seeds bank. Firstly, she told the" at bounding box center [329, 146] width 418 height 85
click at [346, 114] on textarea "The main idea of the lecture was about the farmer sucide. Firstly, she told the" at bounding box center [329, 146] width 418 height 85
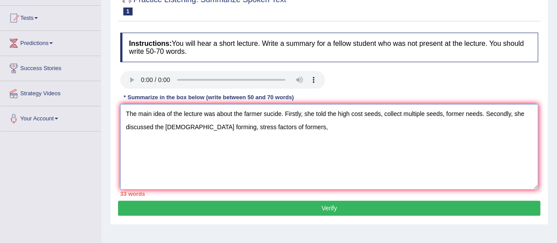
click at [245, 128] on textarea "The main idea of the lecture was about the farmer sucide. Firstly, she told the…" at bounding box center [329, 146] width 418 height 85
click at [281, 130] on textarea "The main idea of the lecture was about the farmer sucide. Firstly, she told the…" at bounding box center [329, 146] width 418 height 85
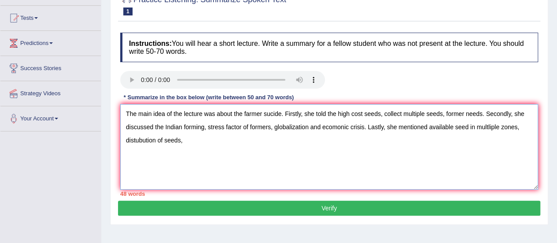
click at [165, 142] on textarea "The main idea of the lecture was about the farmer sucide. Firstly, she told the…" at bounding box center [329, 146] width 418 height 85
click at [185, 140] on textarea "The main idea of the lecture was about the farmer sucide. Firstly, she told the…" at bounding box center [329, 146] width 418 height 85
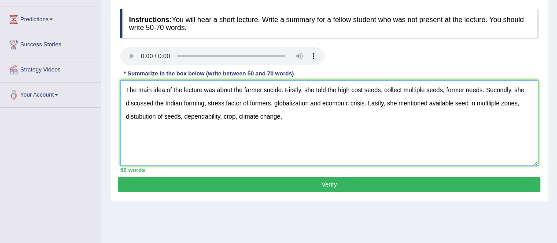
scroll to position [132, 0]
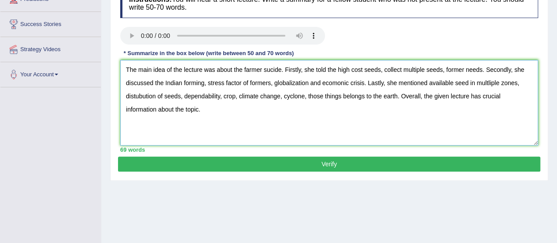
click at [426, 71] on textarea "The main idea of the lecture was about the farmer sucide. Firstly, she told the…" at bounding box center [329, 102] width 418 height 85
drag, startPoint x: 424, startPoint y: 69, endPoint x: 437, endPoint y: 85, distance: 20.3
click at [425, 69] on textarea "The main idea of the lecture was about the farmer sucide. Firstly, she told the…" at bounding box center [329, 102] width 418 height 85
click at [437, 70] on textarea "The main idea of the lecture was about the farmer sucide. Firstly, she told the…" at bounding box center [329, 102] width 418 height 85
click at [420, 74] on textarea "The main idea of the lecture was about the farmer sucide. Firstly, she told the…" at bounding box center [329, 102] width 418 height 85
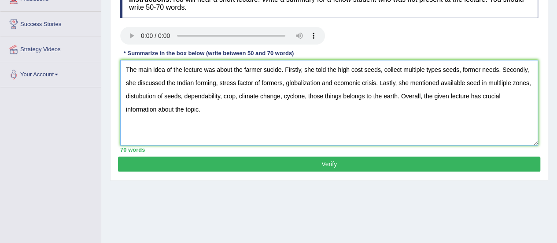
click at [423, 71] on textarea "The main idea of the lecture was about the farmer sucide. Firstly, she told the…" at bounding box center [329, 102] width 418 height 85
click at [489, 66] on textarea "The main idea of the lecture was about the farmer sucide. Firstly, she told the…" at bounding box center [329, 102] width 418 height 85
click at [204, 83] on textarea "The main idea of the lecture was about the farmer sucide. Firstly, she told the…" at bounding box center [329, 102] width 418 height 85
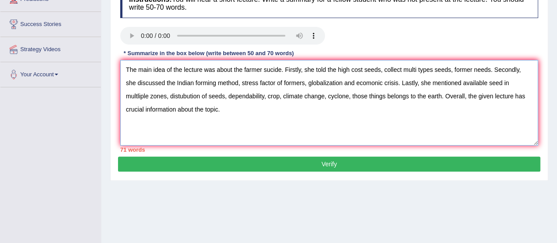
click at [453, 84] on textarea "The main idea of the lecture was about the farmer sucide. Firstly, she told the…" at bounding box center [329, 102] width 418 height 85
drag, startPoint x: 165, startPoint y: 96, endPoint x: 172, endPoint y: 103, distance: 10.6
click at [165, 95] on textarea "The main idea of the lecture was about the farmer sucide. Firstly, she told the…" at bounding box center [329, 102] width 418 height 85
click at [183, 96] on textarea "The main idea of the lecture was about the farmer sucide. Firstly, she told the…" at bounding box center [329, 102] width 418 height 85
click at [386, 95] on textarea "The main idea of the lecture was about the farmer sucide. Firstly, she told the…" at bounding box center [329, 102] width 418 height 85
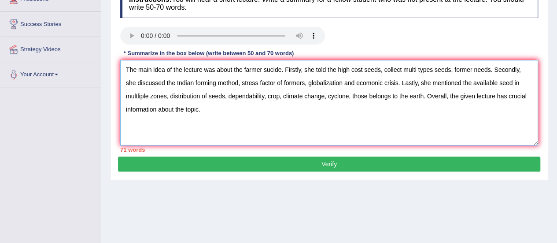
click at [423, 96] on textarea "The main idea of the lecture was about the farmer sucide. Firstly, she told the…" at bounding box center [329, 102] width 418 height 85
click at [375, 101] on textarea "The main idea of the lecture was about the farmer sucide. Firstly, she told the…" at bounding box center [329, 102] width 418 height 85
click at [368, 97] on textarea "The main idea of the lecture was about the farmer sucide. Firstly, she told the…" at bounding box center [329, 102] width 418 height 85
click at [409, 94] on textarea "The main idea of the lecture was about the farmer sucide. Firstly, she told the…" at bounding box center [329, 102] width 418 height 85
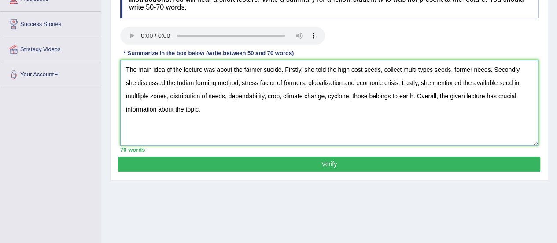
type textarea "The main idea of the lecture was about the farmer sucide. Firstly, she told the…"
click at [315, 164] on button "Verify" at bounding box center [329, 163] width 422 height 15
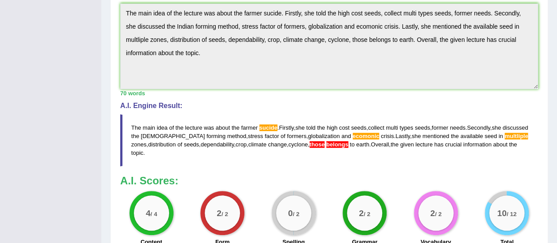
scroll to position [355, 0]
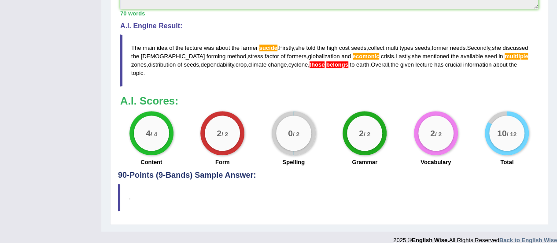
click at [270, 48] on span "sucide" at bounding box center [268, 47] width 18 height 7
click at [270, 47] on span "sucide" at bounding box center [268, 47] width 18 height 7
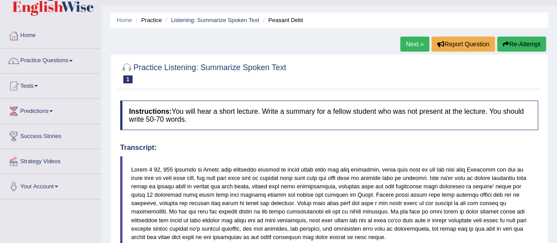
scroll to position [0, 0]
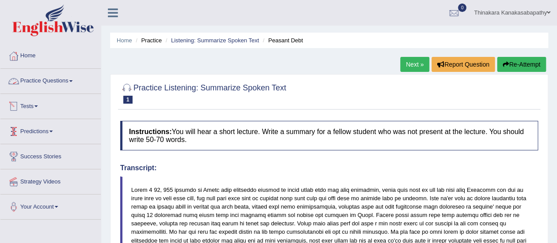
click at [64, 77] on link "Practice Questions" at bounding box center [50, 80] width 100 height 22
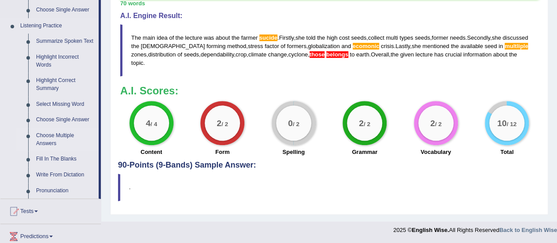
scroll to position [352, 0]
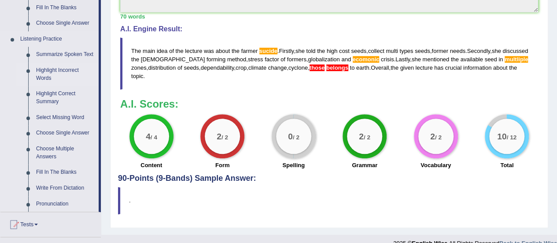
click at [57, 68] on link "Highlight Incorrect Words" at bounding box center [65, 74] width 66 height 23
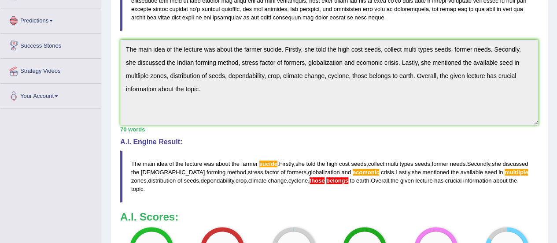
scroll to position [316, 0]
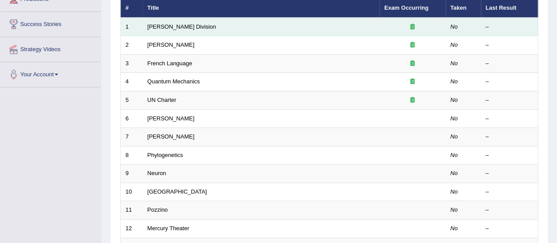
click at [179, 18] on td "[PERSON_NAME] Division" at bounding box center [261, 27] width 237 height 18
click at [175, 23] on link "[PERSON_NAME] Division" at bounding box center [181, 26] width 69 height 7
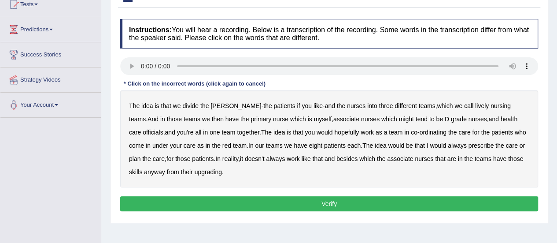
scroll to position [88, 0]
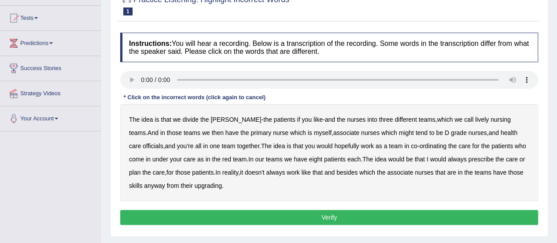
click at [347, 119] on b "nurses" at bounding box center [356, 119] width 18 height 7
click at [399, 132] on b "might" at bounding box center [406, 132] width 15 height 7
click at [448, 156] on b "always" at bounding box center [457, 158] width 19 height 7
click at [195, 186] on b "upgrading" at bounding box center [208, 185] width 27 height 7
click at [324, 213] on button "Verify" at bounding box center [329, 217] width 418 height 15
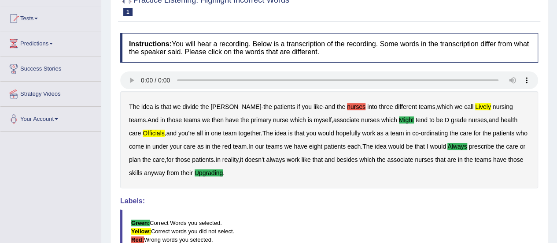
scroll to position [0, 0]
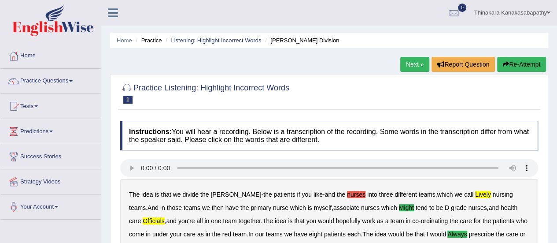
click at [413, 66] on link "Next »" at bounding box center [414, 64] width 29 height 15
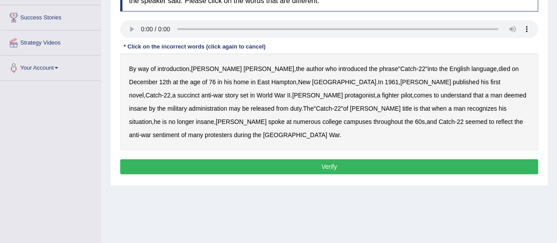
click at [227, 105] on b "administration" at bounding box center [207, 108] width 38 height 7
click at [152, 118] on b "situation" at bounding box center [140, 121] width 23 height 7
click at [496, 122] on b "reflect" at bounding box center [504, 121] width 17 height 7
click at [332, 159] on button "Verify" at bounding box center [329, 166] width 418 height 15
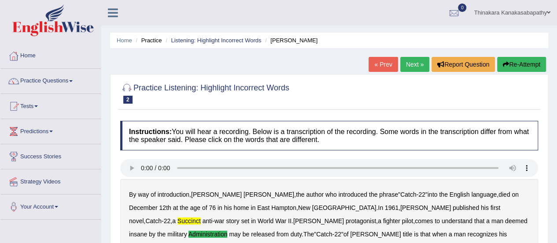
click at [409, 59] on link "Next »" at bounding box center [414, 64] width 29 height 15
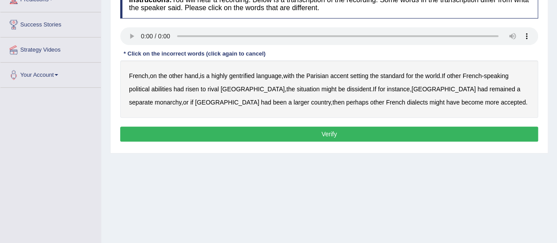
scroll to position [132, 0]
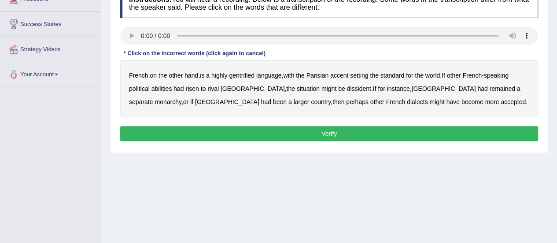
click at [250, 74] on b "gentrified" at bounding box center [242, 75] width 26 height 7
drag, startPoint x: 164, startPoint y: 89, endPoint x: 169, endPoint y: 90, distance: 5.3
click at [164, 89] on b "abilities" at bounding box center [161, 88] width 21 height 7
click at [346, 88] on b "dissident" at bounding box center [358, 88] width 24 height 7
drag, startPoint x: 481, startPoint y: 88, endPoint x: 485, endPoint y: 90, distance: 4.8
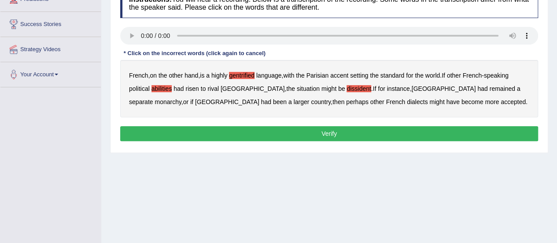
click at [181, 98] on b "monarchy" at bounding box center [168, 101] width 26 height 7
click at [336, 130] on button "Verify" at bounding box center [329, 133] width 418 height 15
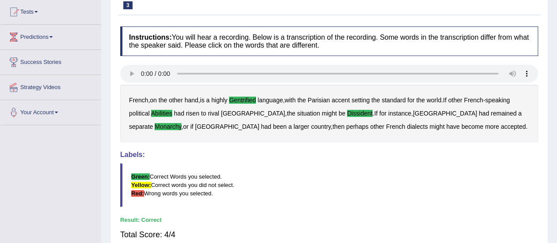
scroll to position [44, 0]
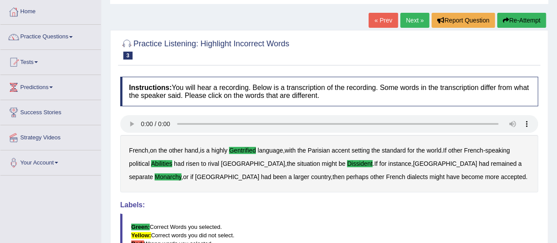
click at [412, 19] on link "Next »" at bounding box center [414, 20] width 29 height 15
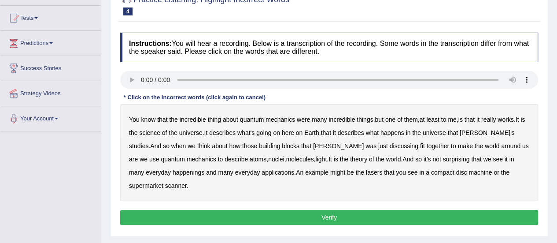
click at [153, 133] on b "science" at bounding box center [149, 132] width 21 height 7
click at [390, 146] on b "discussing" at bounding box center [404, 145] width 29 height 7
click at [173, 171] on b "happenings" at bounding box center [189, 172] width 32 height 7
click at [468, 171] on b "machine" at bounding box center [479, 172] width 23 height 7
click at [356, 210] on button "Verify" at bounding box center [329, 217] width 418 height 15
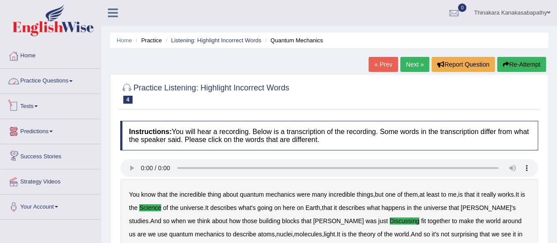
click at [43, 83] on link "Practice Questions" at bounding box center [50, 80] width 100 height 22
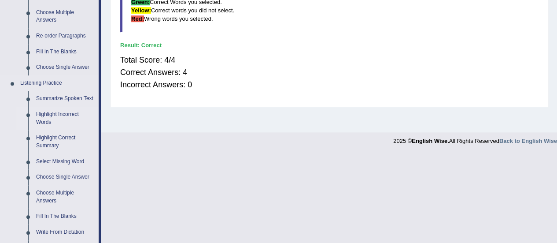
scroll to position [396, 0]
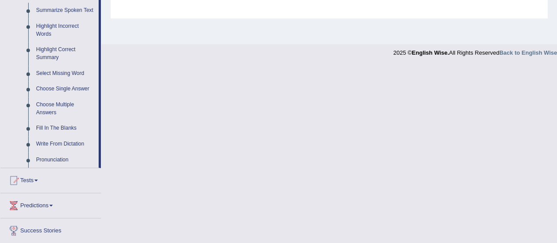
click at [56, 127] on link "Fill In The Blanks" at bounding box center [65, 128] width 66 height 16
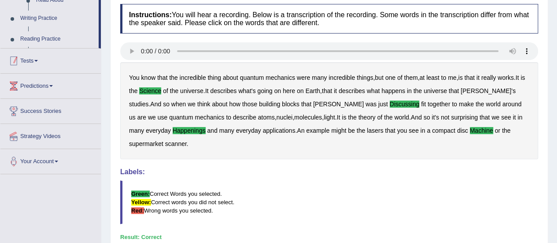
scroll to position [98, 0]
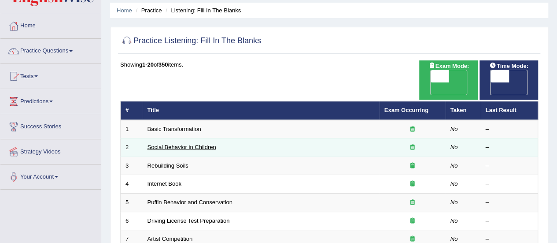
scroll to position [44, 0]
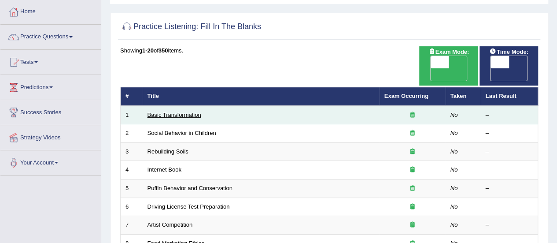
click at [168, 111] on link "Basic Transformation" at bounding box center [174, 114] width 54 height 7
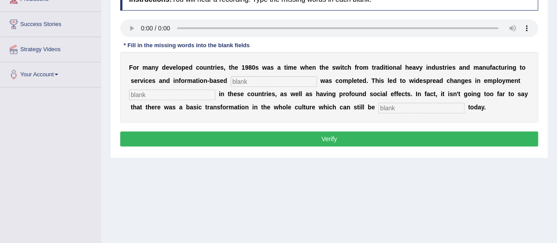
click at [231, 79] on input "text" at bounding box center [274, 81] width 86 height 11
type input "ebtereroszx"
click at [181, 94] on input "text" at bounding box center [172, 94] width 86 height 11
type input "paterns"
click at [378, 106] on input "text" at bounding box center [421, 108] width 86 height 11
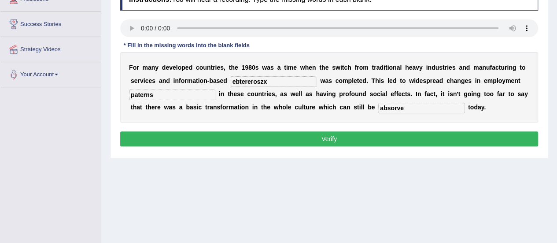
type input "absorve"
click at [250, 81] on input "ebtereroszx" at bounding box center [274, 81] width 86 height 11
type input "e"
type input "enterprises"
click at [378, 110] on input "absorve" at bounding box center [421, 108] width 86 height 11
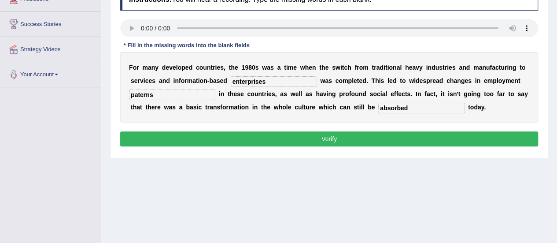
type input "absorbed"
click at [339, 138] on button "Verify" at bounding box center [329, 138] width 418 height 15
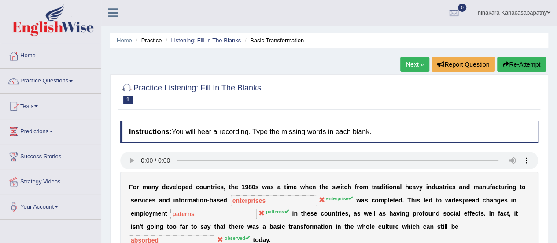
click at [414, 66] on link "Next »" at bounding box center [414, 64] width 29 height 15
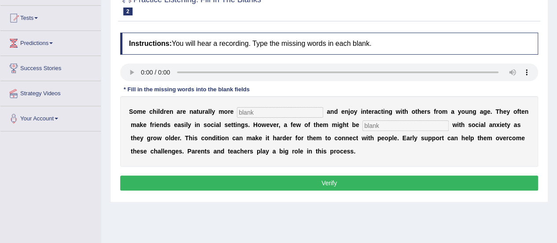
click at [246, 112] on input "text" at bounding box center [280, 112] width 86 height 11
click at [250, 113] on input "text" at bounding box center [280, 112] width 86 height 11
type input "socialnele"
click at [362, 124] on input "text" at bounding box center [405, 125] width 86 height 11
type input "diagnised"
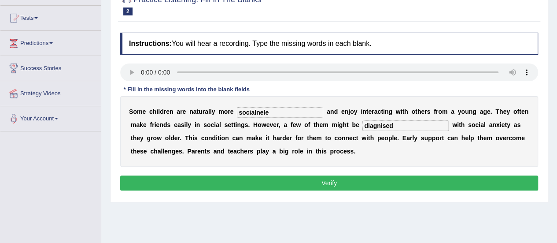
click at [273, 111] on input "socialnele" at bounding box center [280, 112] width 86 height 11
type input "socialised"
click at [368, 123] on input "diagnised" at bounding box center [405, 125] width 86 height 11
type input "diagnosed"
click at [344, 179] on button "Verify" at bounding box center [329, 182] width 418 height 15
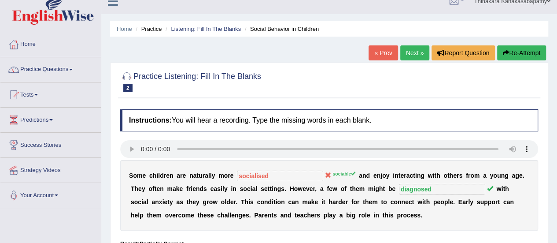
scroll to position [44, 0]
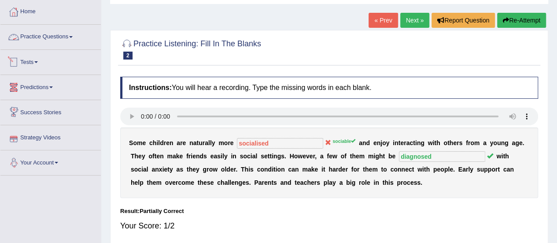
click at [38, 39] on link "Practice Questions" at bounding box center [50, 36] width 100 height 22
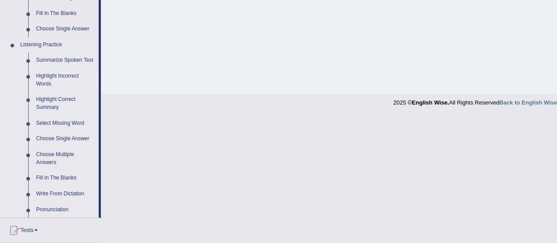
scroll to position [396, 0]
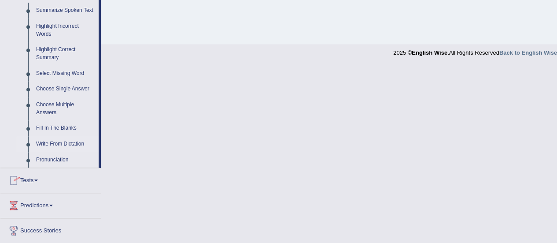
click at [76, 142] on link "Write From Dictation" at bounding box center [65, 144] width 66 height 16
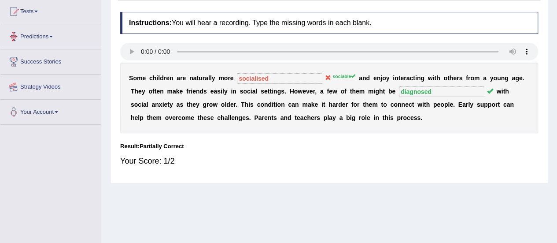
scroll to position [219, 0]
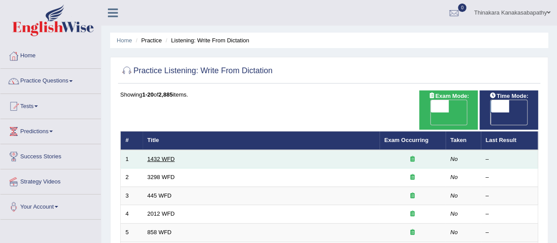
click at [150, 155] on link "1432 WFD" at bounding box center [160, 158] width 27 height 7
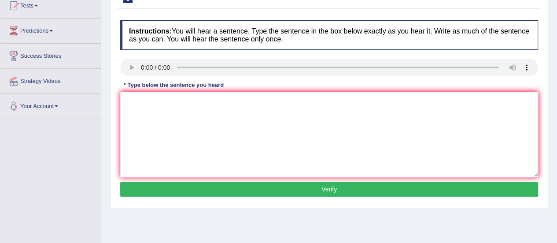
scroll to position [88, 0]
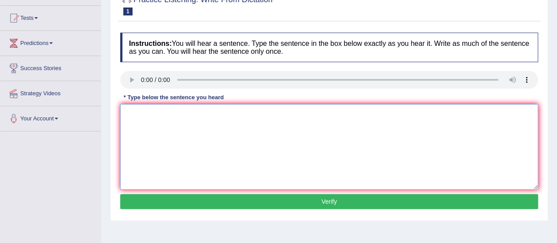
click at [197, 138] on textarea at bounding box center [329, 146] width 418 height 85
click at [224, 139] on textarea at bounding box center [329, 146] width 418 height 85
click at [190, 112] on textarea "More physical activities is beneficial to your our health." at bounding box center [329, 146] width 418 height 85
type textarea "More physical activities are is beneficial to your our health."
click at [343, 202] on button "Verify" at bounding box center [329, 201] width 418 height 15
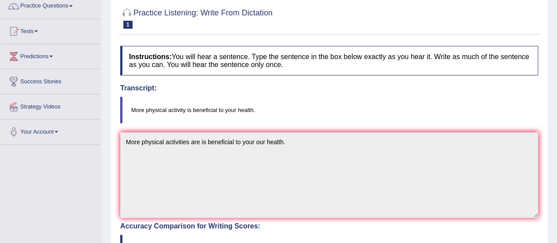
scroll to position [0, 0]
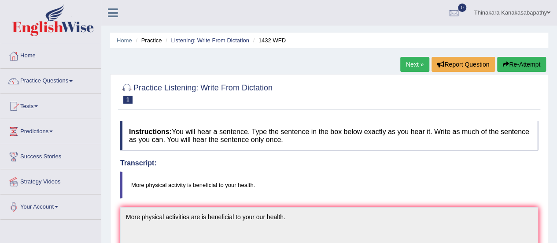
click at [415, 63] on link "Next »" at bounding box center [414, 64] width 29 height 15
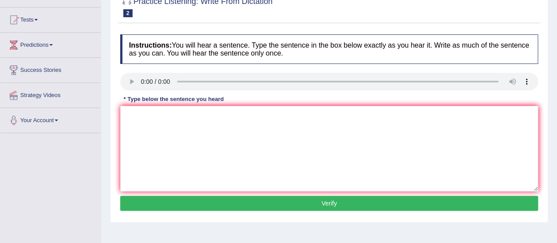
scroll to position [88, 0]
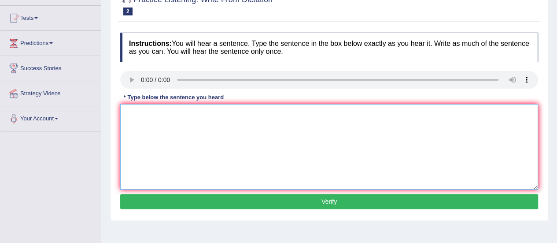
click at [174, 121] on textarea at bounding box center [329, 146] width 418 height 85
click at [312, 129] on textarea at bounding box center [329, 146] width 418 height 85
click at [179, 115] on textarea "Animal behaviours appear appeared similar to human." at bounding box center [329, 146] width 418 height 85
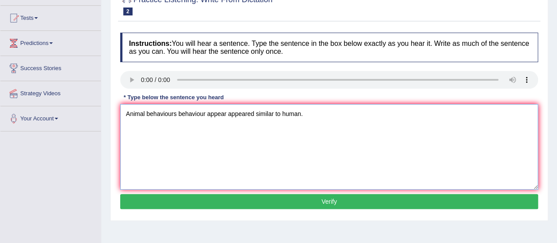
click at [225, 115] on textarea "Animal behaviours behaviour appear appeared similar to human." at bounding box center [329, 146] width 418 height 85
click at [279, 114] on textarea "Animal behaviours behaviour appear appears appeared similar to human." at bounding box center [329, 146] width 418 height 85
click at [339, 113] on textarea "Animal behaviours behaviour appear appears appeared to be similar to human." at bounding box center [329, 146] width 418 height 85
click at [342, 110] on textarea "Animal behaviours behaviour appear appears appeared to be similar to human char…" at bounding box center [329, 146] width 418 height 85
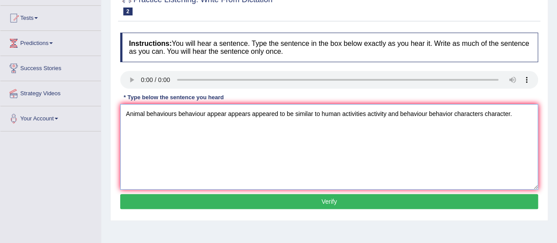
click at [173, 116] on textarea "Animal behaviours behaviour appear appears appeared to be similar to human acti…" at bounding box center [329, 146] width 418 height 85
click at [451, 119] on textarea "Animal behaviours behaviour appear appears appeared to be similar to human acti…" at bounding box center [329, 146] width 418 height 85
type textarea "Animal behaviours behaviour appear appears appeared to be similar to human acti…"
click at [350, 205] on button "Verify" at bounding box center [329, 201] width 418 height 15
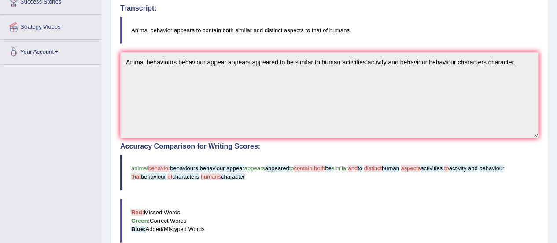
scroll to position [44, 0]
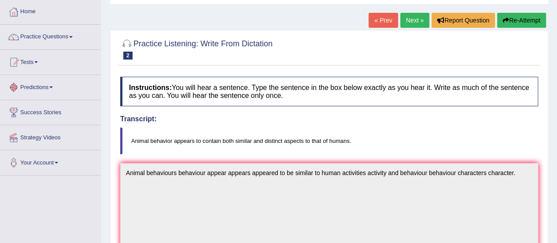
click at [408, 19] on link "Next »" at bounding box center [414, 20] width 29 height 15
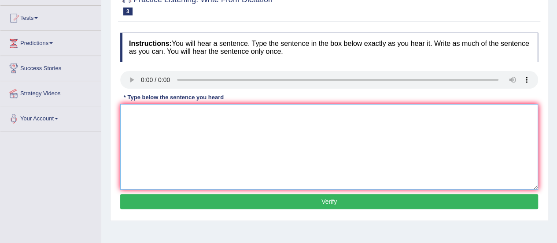
click at [168, 123] on textarea at bounding box center [329, 146] width 418 height 85
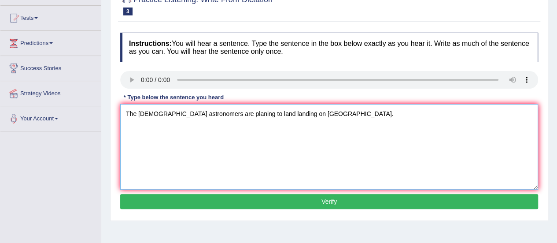
click at [224, 115] on textarea "The [DEMOGRAPHIC_DATA] astronomers are planing to land landing on [GEOGRAPHIC_D…" at bounding box center [329, 146] width 418 height 85
click at [245, 114] on textarea "The [DEMOGRAPHIC_DATA] astronomers are planning to land landing on [GEOGRAPHIC_…" at bounding box center [329, 146] width 418 height 85
type textarea "The [DEMOGRAPHIC_DATA] astronomers are planning to make a land landing on [GEOG…"
click at [354, 191] on div "Instructions: You will hear a sentence. Type the sentence in the box below exac…" at bounding box center [329, 122] width 422 height 188
click at [351, 199] on button "Verify" at bounding box center [329, 201] width 418 height 15
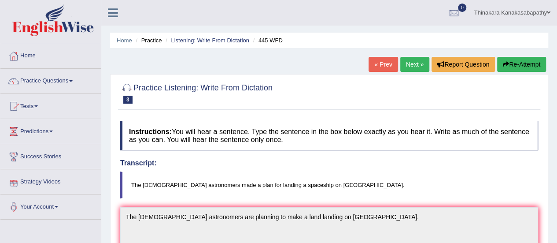
click at [52, 156] on link "Success Stories" at bounding box center [50, 155] width 100 height 22
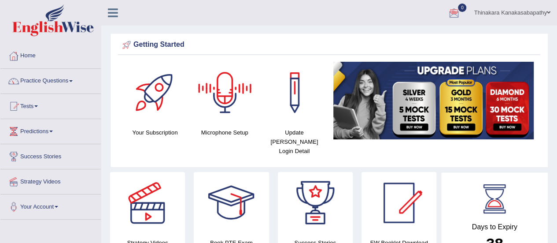
click at [226, 86] on div at bounding box center [225, 93] width 62 height 62
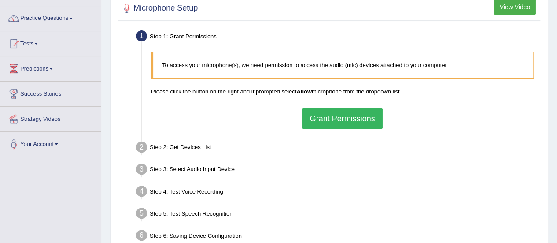
scroll to position [44, 0]
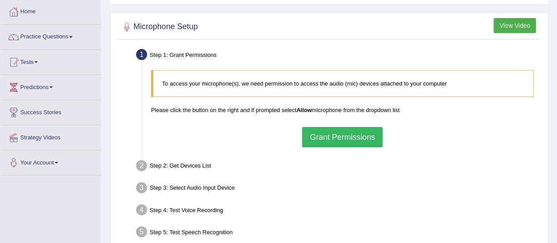
click at [346, 135] on button "Grant Permissions" at bounding box center [342, 137] width 80 height 20
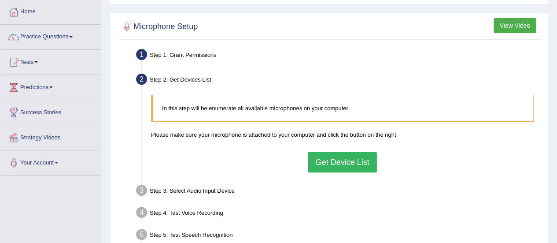
click at [348, 163] on button "Get Device List" at bounding box center [342, 162] width 69 height 20
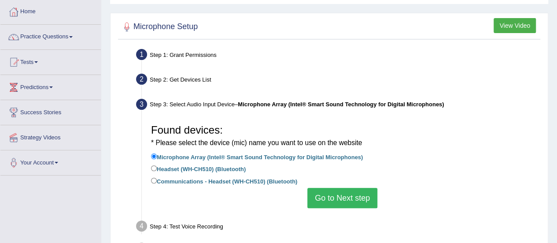
click at [328, 196] on button "Go to Next step" at bounding box center [342, 198] width 70 height 20
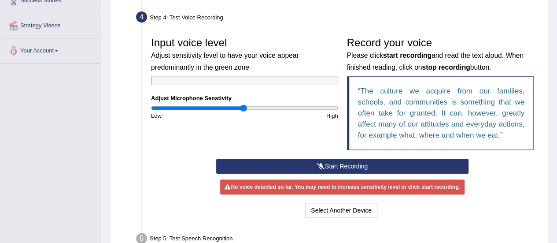
scroll to position [176, 0]
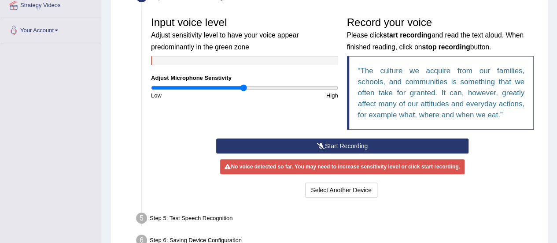
click at [384, 148] on button "Start Recording" at bounding box center [342, 145] width 252 height 15
click at [0, 0] on button "Stop Recording" at bounding box center [0, 0] width 0 height 0
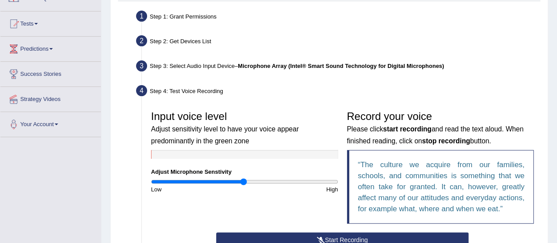
scroll to position [132, 0]
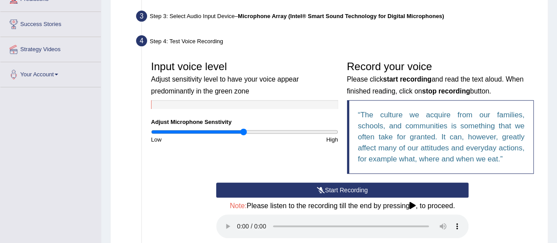
click at [353, 190] on button "Start Recording" at bounding box center [342, 189] width 252 height 15
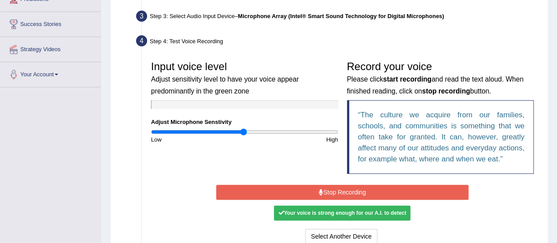
click at [364, 192] on button "Stop Recording" at bounding box center [342, 191] width 252 height 15
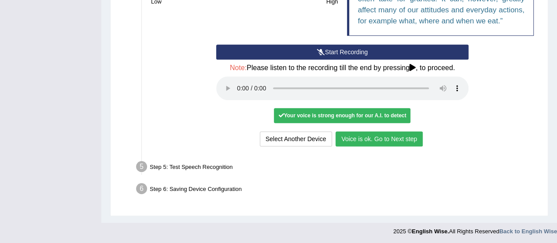
scroll to position [270, 0]
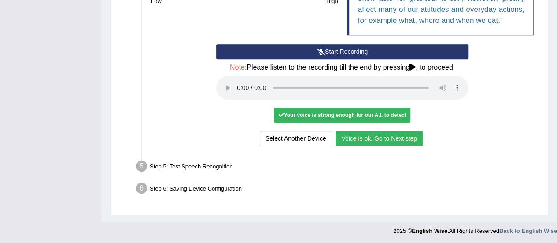
click at [372, 137] on button "Voice is ok. Go to Next step" at bounding box center [378, 138] width 87 height 15
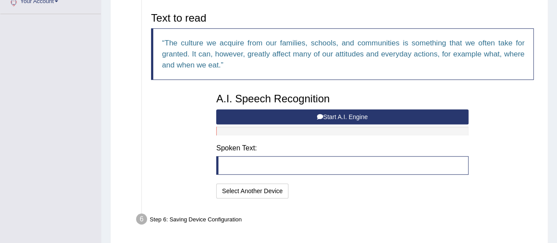
scroll to position [191, 0]
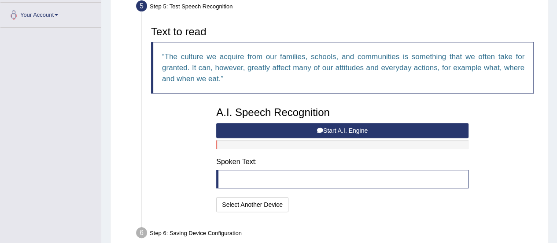
click at [351, 124] on button "Start A.I. Engine" at bounding box center [342, 130] width 252 height 15
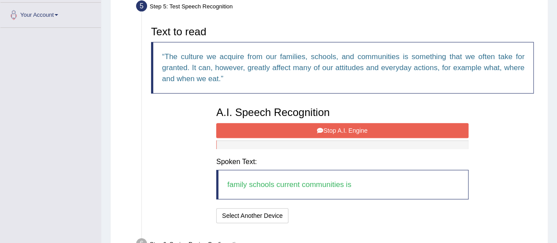
click at [306, 129] on button "Stop A.I. Engine" at bounding box center [342, 130] width 252 height 15
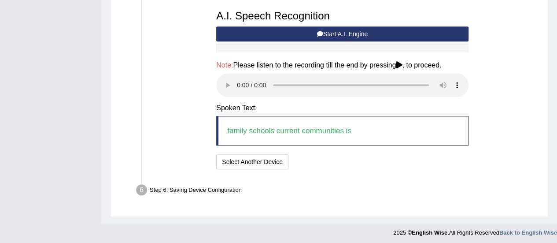
scroll to position [289, 0]
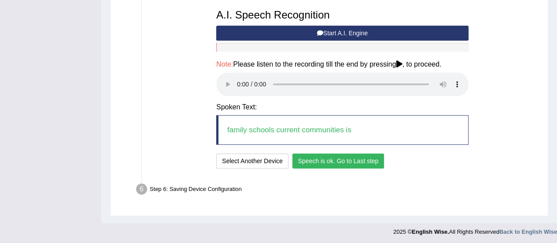
click at [327, 155] on button "Speech is ok. Go to Last step" at bounding box center [338, 160] width 92 height 15
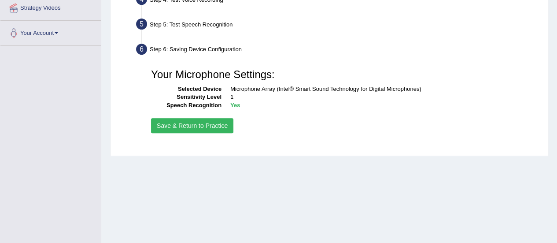
scroll to position [175, 0]
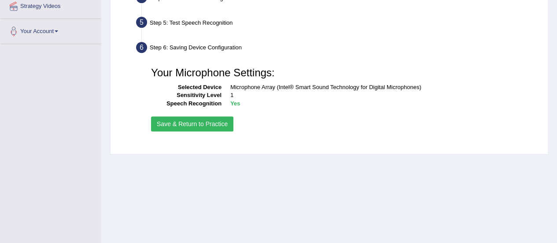
click at [203, 130] on button "Save & Return to Practice" at bounding box center [192, 123] width 82 height 15
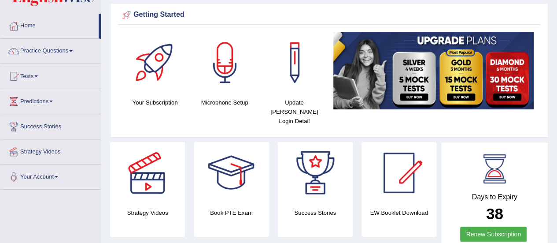
scroll to position [44, 0]
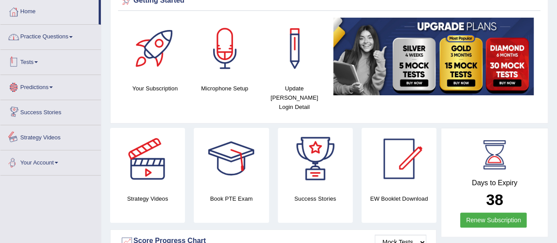
click at [50, 39] on link "Practice Questions" at bounding box center [50, 36] width 100 height 22
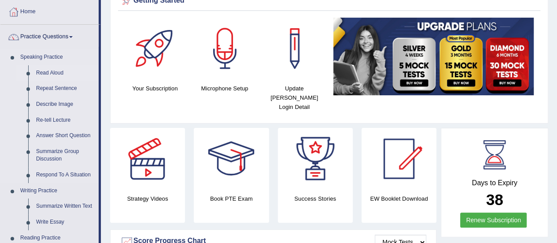
click at [58, 67] on link "Read Aloud" at bounding box center [65, 73] width 66 height 16
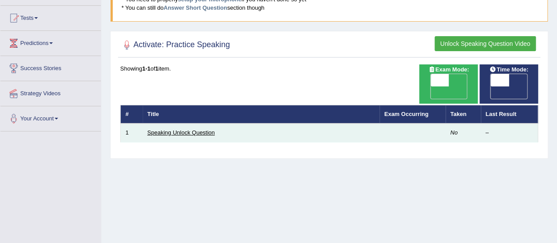
click at [167, 129] on link "Speaking Unlock Question" at bounding box center [180, 132] width 67 height 7
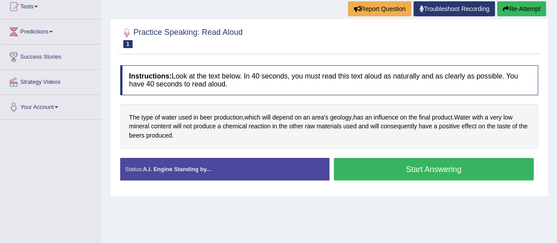
click at [414, 173] on button "Start Answering" at bounding box center [434, 169] width 200 height 22
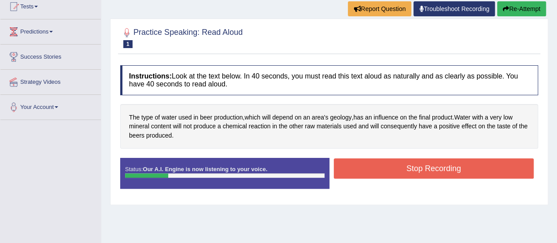
click at [430, 166] on button "Stop Recording" at bounding box center [434, 168] width 200 height 20
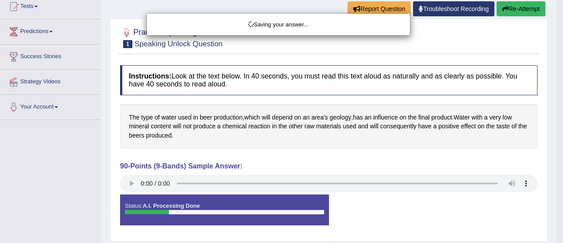
click at [129, 183] on div "Saving your answer..." at bounding box center [281, 121] width 563 height 243
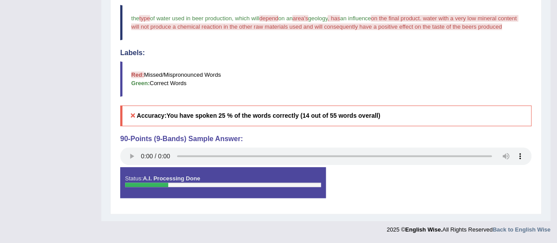
scroll to position [212, 0]
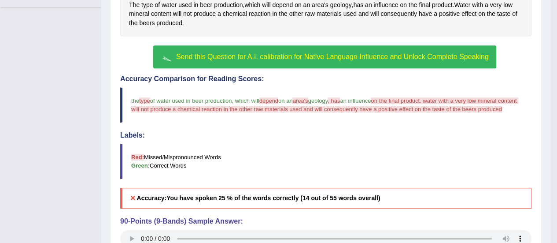
click at [307, 59] on span "Send this Question for A.I. calibration for Native Language Influence and Unloc…" at bounding box center [332, 56] width 313 height 7
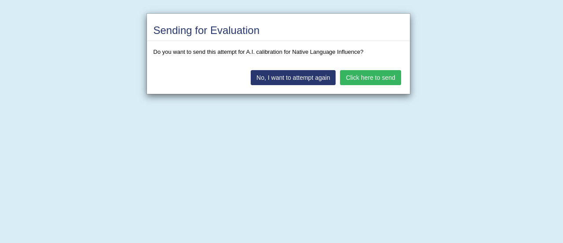
click at [366, 80] on button "Click here to send" at bounding box center [370, 77] width 61 height 15
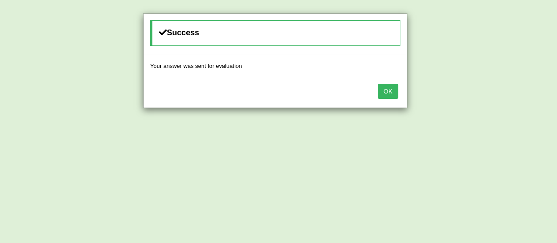
click at [386, 87] on button "OK" at bounding box center [388, 91] width 20 height 15
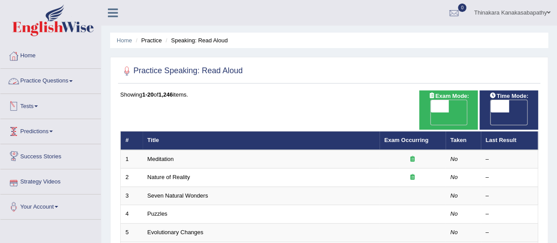
click at [65, 81] on link "Practice Questions" at bounding box center [50, 80] width 100 height 22
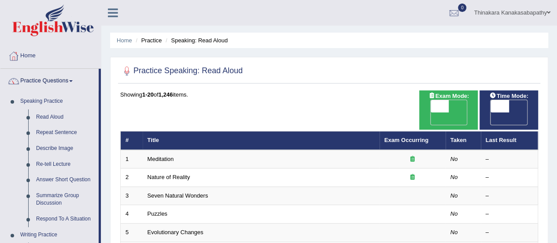
click at [65, 81] on link "Practice Questions" at bounding box center [49, 80] width 98 height 22
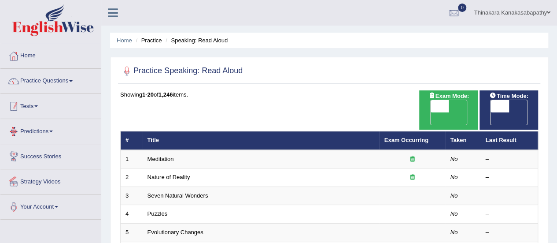
click at [34, 107] on link "Tests" at bounding box center [50, 105] width 100 height 22
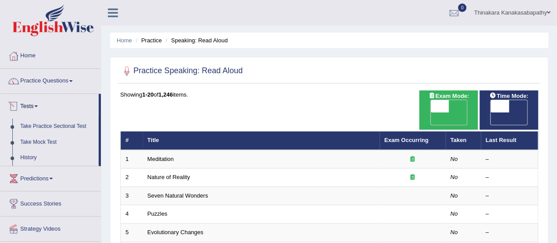
click at [38, 105] on span at bounding box center [36, 106] width 4 height 2
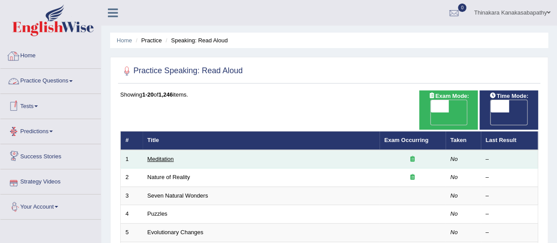
click at [169, 155] on link "Meditation" at bounding box center [160, 158] width 26 height 7
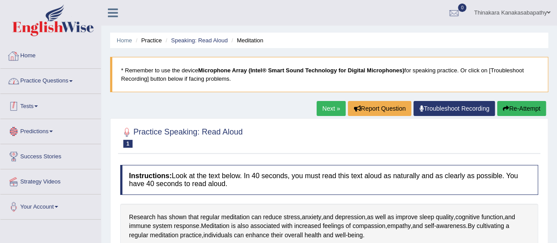
click at [29, 48] on link "Home" at bounding box center [50, 55] width 100 height 22
